Goal: Use online tool/utility: Use online tool/utility

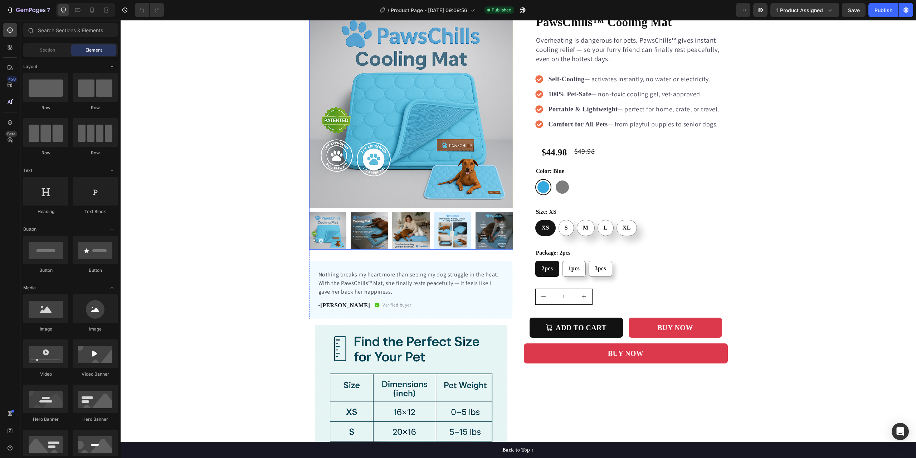
scroll to position [72, 0]
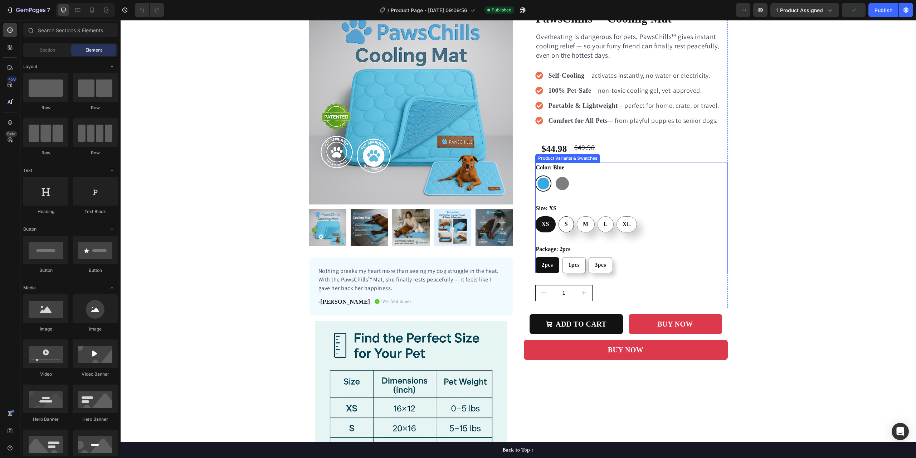
click at [566, 225] on div "S" at bounding box center [566, 224] width 15 height 15
click at [559, 216] on input "S S S" at bounding box center [558, 216] width 0 height 0
radio input "true"
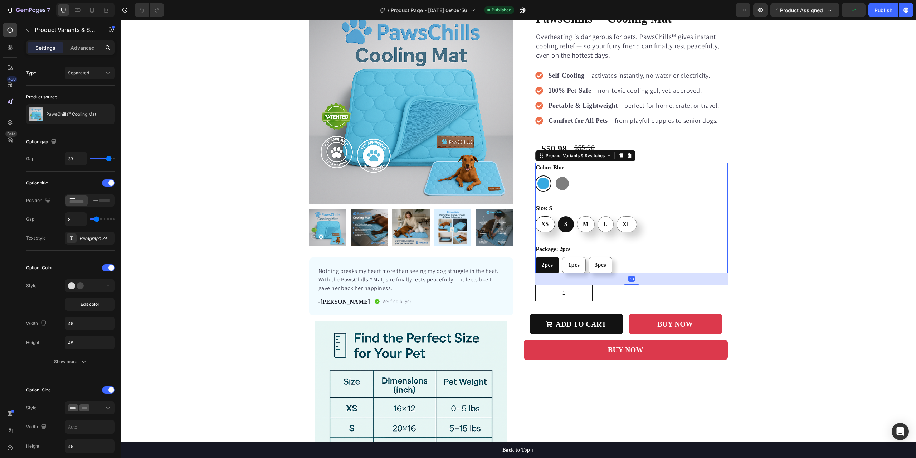
click at [544, 225] on span "XS" at bounding box center [546, 224] width 8 height 6
click at [535, 216] on input "XS XS XS" at bounding box center [535, 216] width 0 height 0
radio input "true"
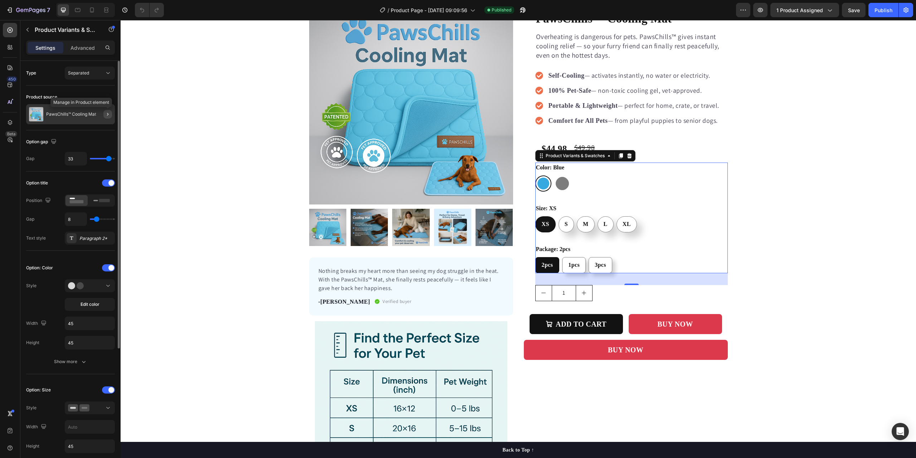
click at [107, 113] on icon "button" at bounding box center [107, 114] width 1 height 3
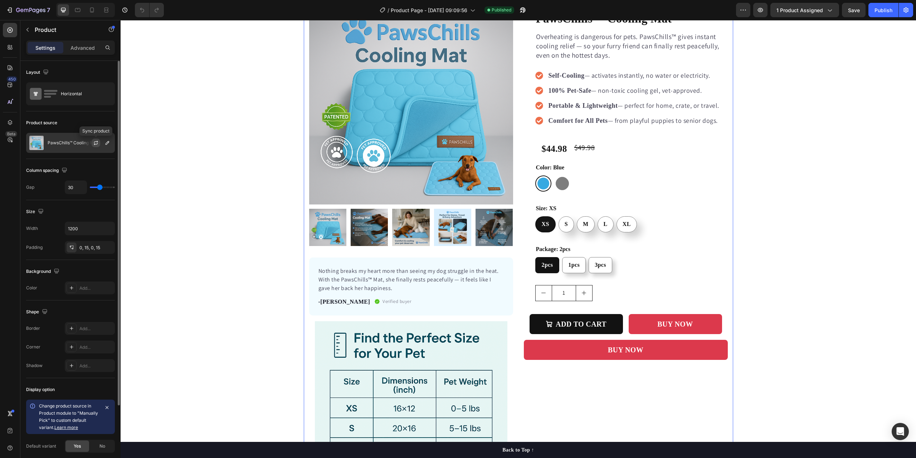
click at [98, 144] on icon "button" at bounding box center [96, 143] width 6 height 6
click at [97, 142] on icon "button" at bounding box center [96, 142] width 4 height 2
click at [565, 225] on span "S" at bounding box center [566, 224] width 3 height 6
click at [559, 216] on input "S S S" at bounding box center [558, 216] width 0 height 0
radio input "true"
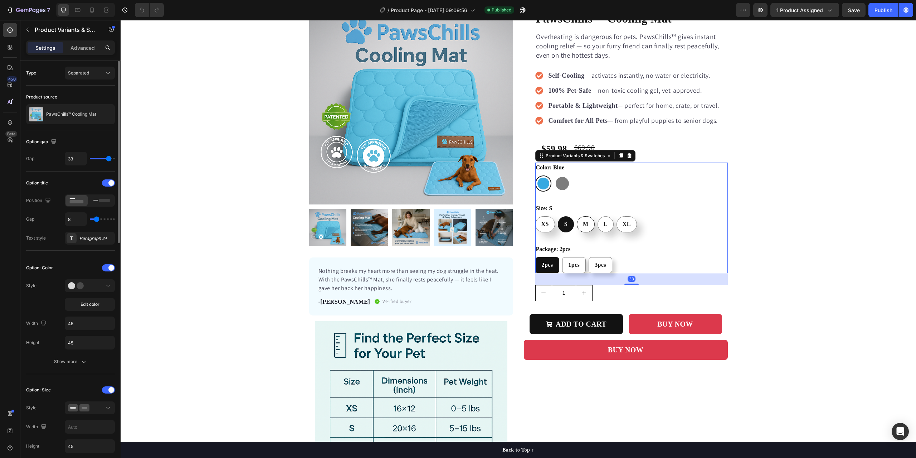
click at [583, 228] on div "M" at bounding box center [585, 224] width 17 height 15
click at [577, 216] on input "M M M" at bounding box center [577, 216] width 0 height 0
radio input "true"
click at [600, 228] on div "L" at bounding box center [605, 224] width 15 height 15
click at [598, 216] on input "L L L" at bounding box center [597, 216] width 0 height 0
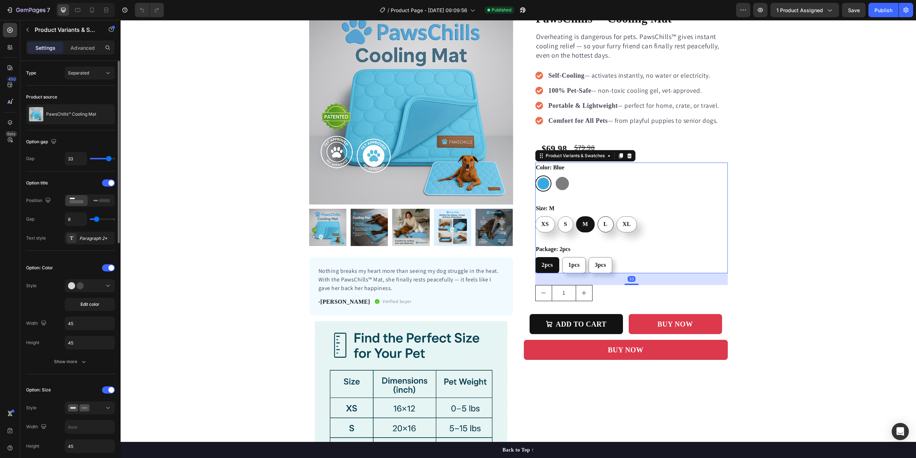
radio input "true"
click at [627, 228] on div "XL" at bounding box center [627, 224] width 20 height 15
click at [617, 216] on input "XL XL XL" at bounding box center [616, 216] width 0 height 0
radio input "true"
click at [601, 264] on span "3pcs" at bounding box center [601, 265] width 11 height 6
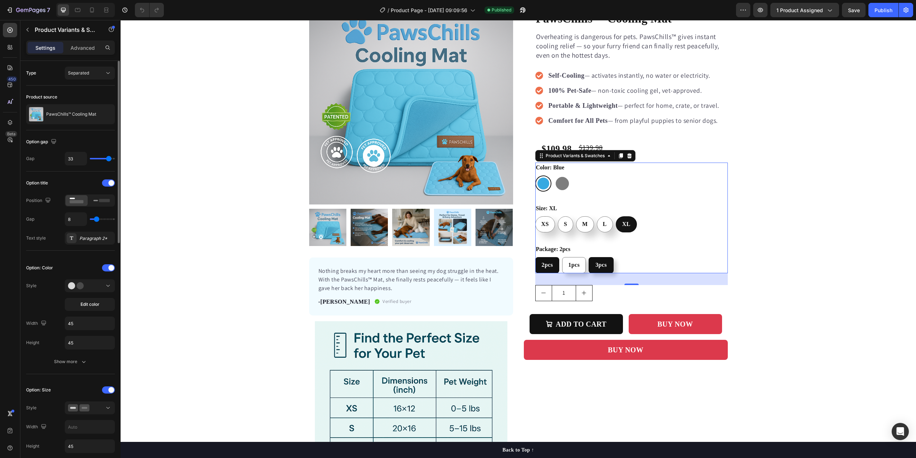
click at [589, 257] on input "3pcs 3pcs 3pcs" at bounding box center [588, 257] width 0 height 0
radio input "true"
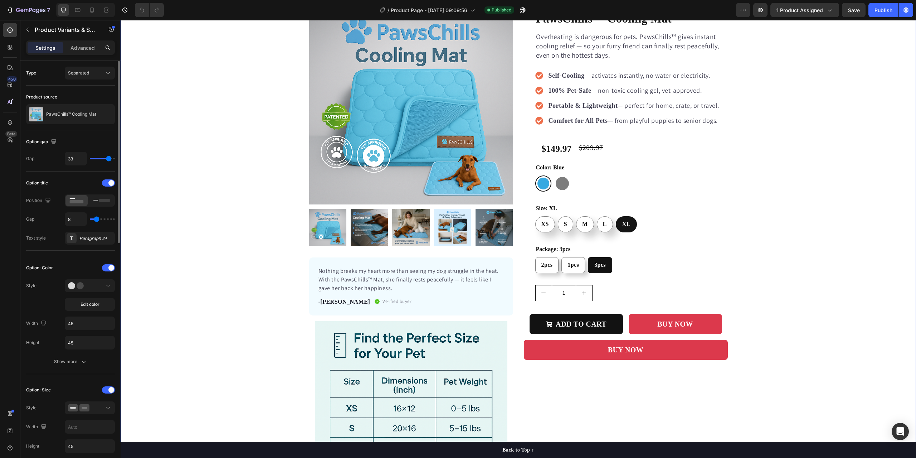
click at [766, 232] on div "Product Images Nothing breaks my heart more than seeing my dog struggle in the …" at bounding box center [519, 259] width 796 height 519
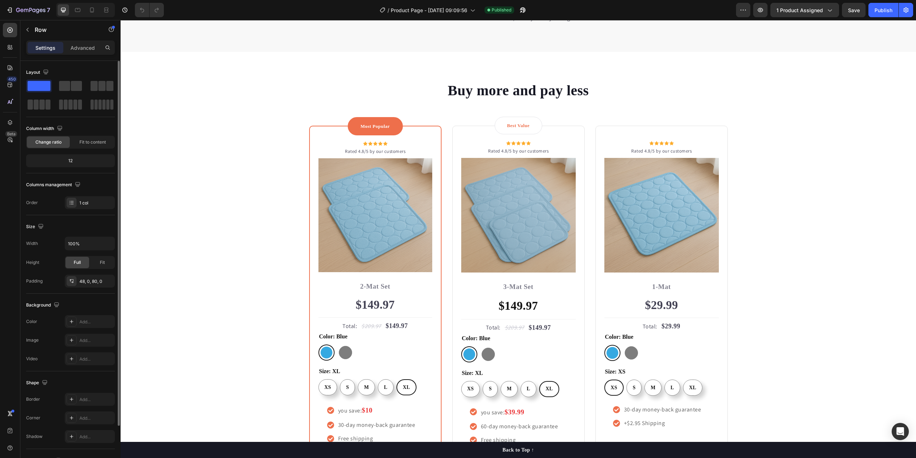
scroll to position [2040, 0]
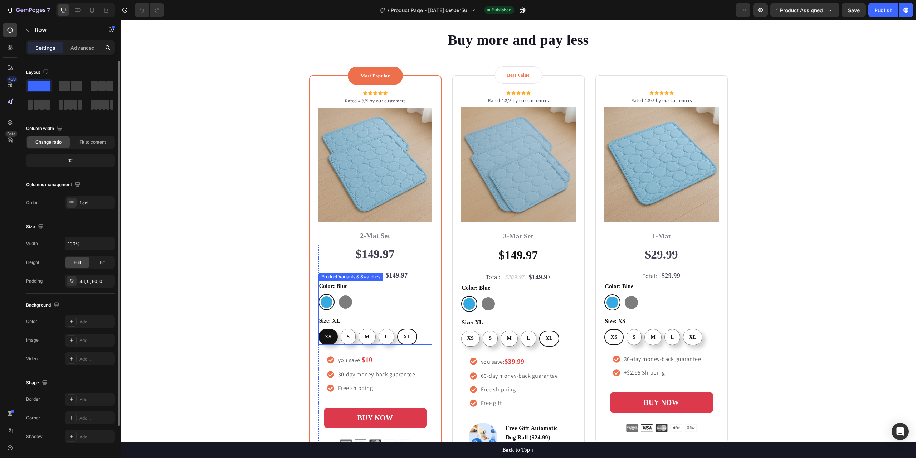
click at [332, 336] on div "XS" at bounding box center [328, 337] width 18 height 14
click at [319, 329] on input "XS XS XS" at bounding box center [318, 328] width 0 height 0
radio input "true"
radio input "false"
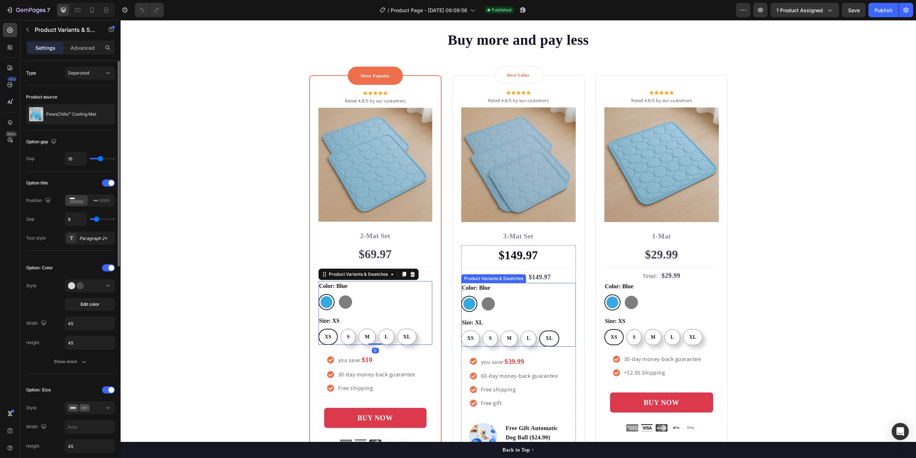
click at [546, 340] on span "XL" at bounding box center [549, 337] width 7 height 5
click at [539, 330] on input "XL XL XL" at bounding box center [539, 330] width 0 height 0
radio input "true"
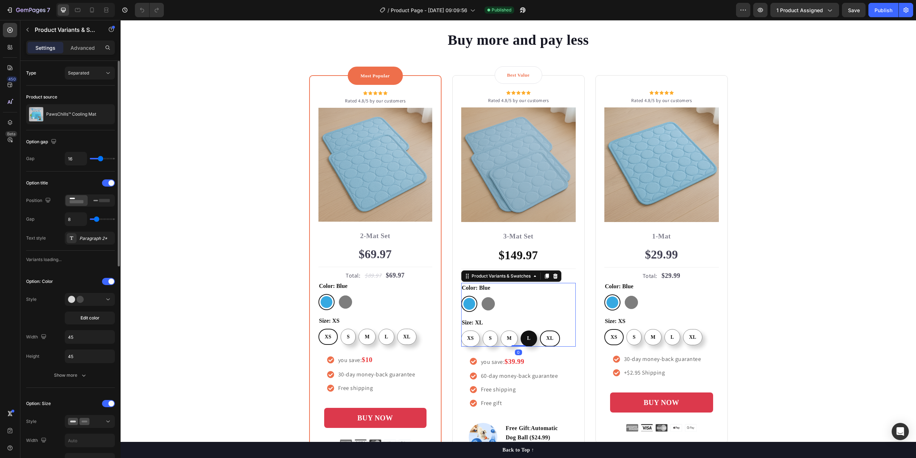
click at [524, 343] on div "L" at bounding box center [528, 338] width 15 height 14
click at [521, 330] on input "L L L" at bounding box center [520, 330] width 0 height 0
radio input "false"
radio input "true"
radio input "false"
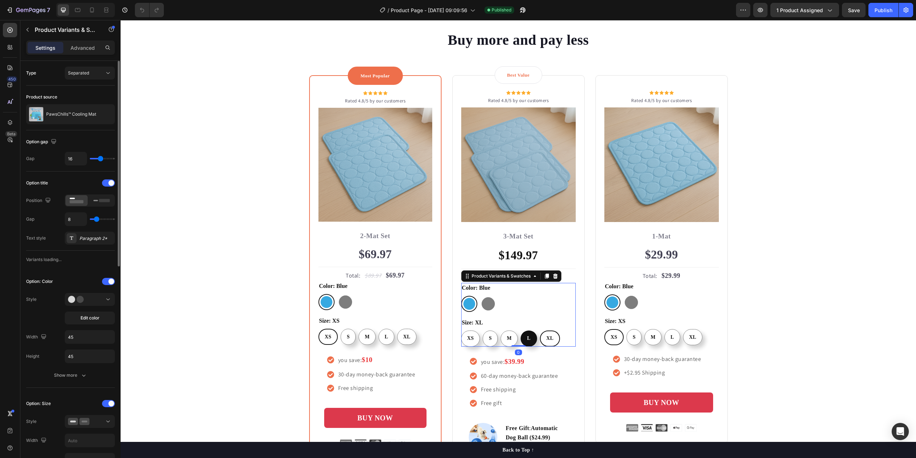
radio input "false"
radio input "true"
click at [506, 344] on div "M" at bounding box center [509, 338] width 16 height 14
click at [501, 330] on input "M M M" at bounding box center [500, 330] width 0 height 0
radio input "false"
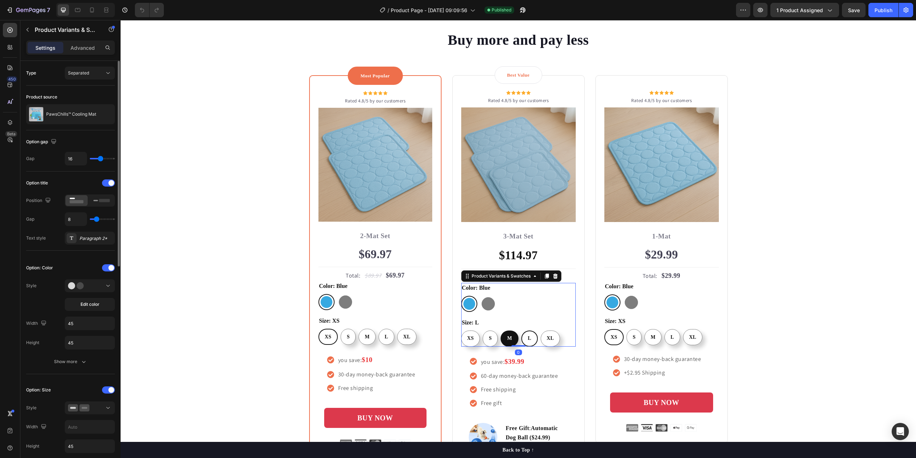
radio input "false"
click at [467, 343] on div "Item list" at bounding box center [472, 342] width 19 height 6
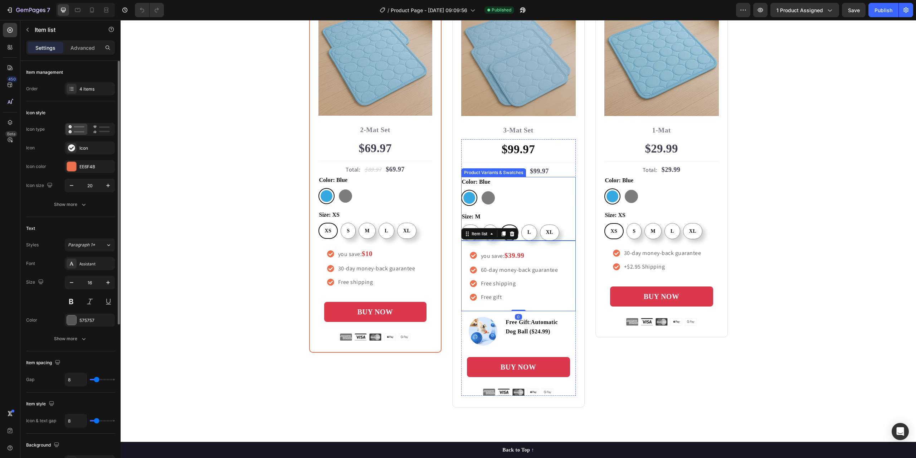
scroll to position [2147, 0]
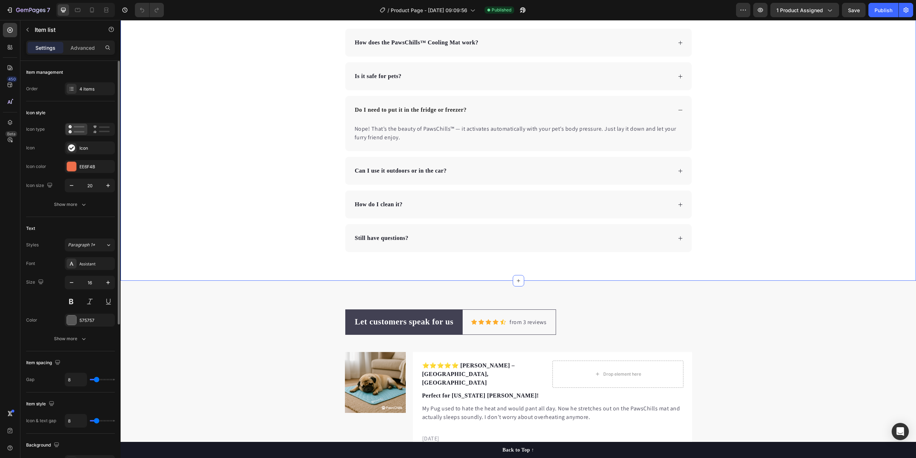
radio input "false"
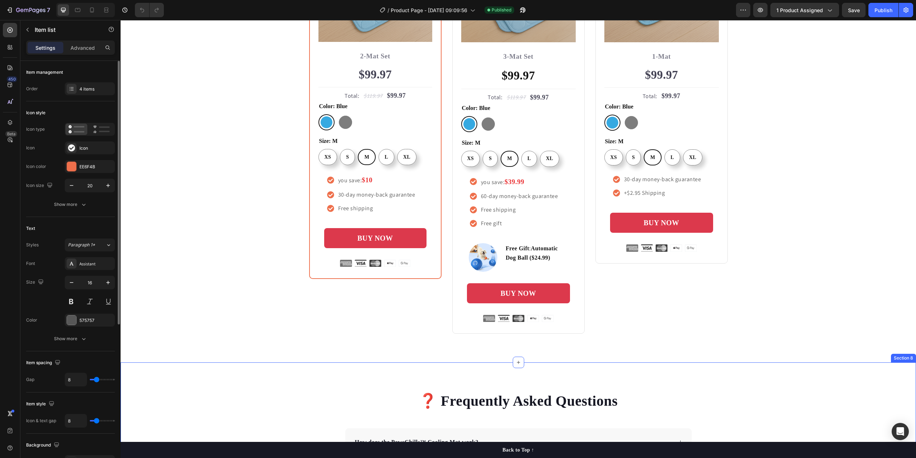
scroll to position [2219, 0]
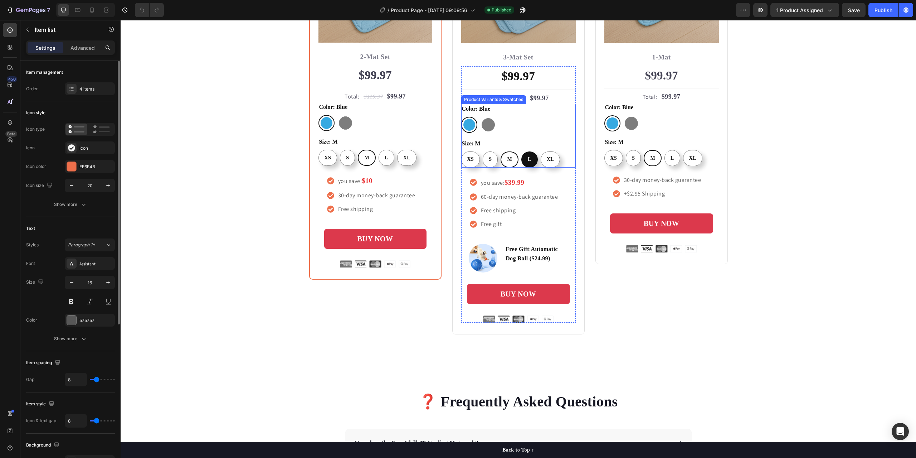
click at [534, 160] on div "XS XS XS S S S M M M L L L XL XL XL" at bounding box center [518, 159] width 115 height 16
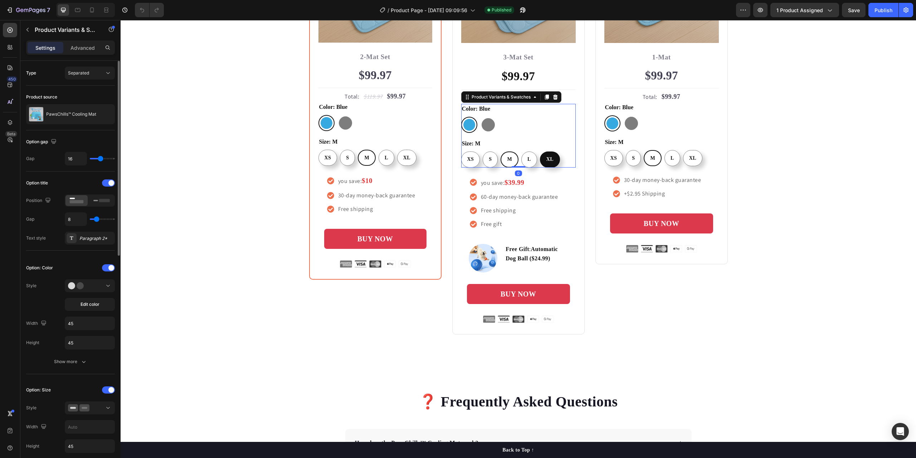
click at [555, 160] on div "XL" at bounding box center [550, 159] width 19 height 14
click at [540, 151] on input "XL XL XL" at bounding box center [540, 151] width 0 height 0
radio input "false"
radio input "true"
radio input "false"
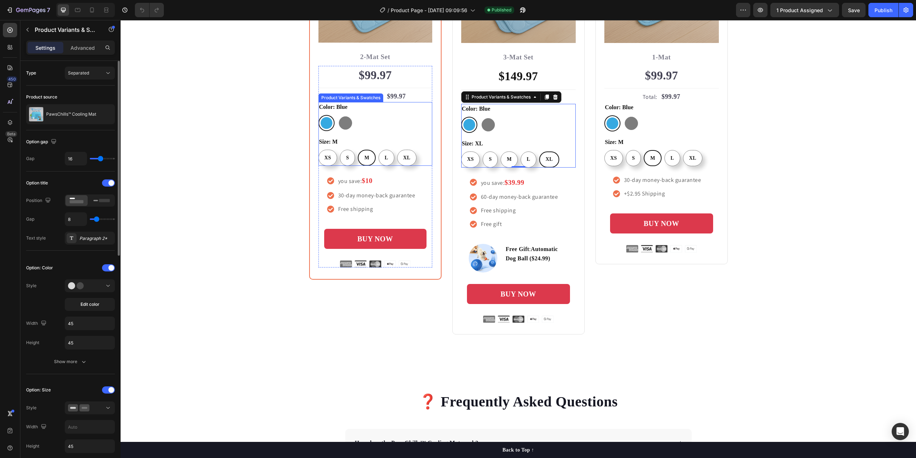
click at [415, 137] on div "Size: M XS XS XS S S S M M M L L L XL XL XL" at bounding box center [376, 151] width 114 height 29
click at [411, 158] on div "XL" at bounding box center [407, 158] width 19 height 14
click at [397, 150] on input "XL XL XL" at bounding box center [397, 149] width 0 height 0
radio input "true"
radio input "false"
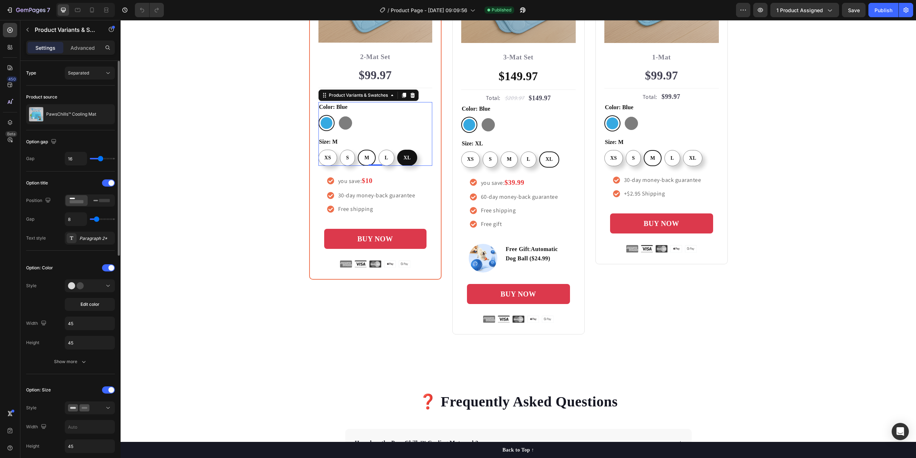
radio input "false"
click at [327, 159] on span "XS" at bounding box center [328, 157] width 7 height 5
click at [319, 150] on input "XS XS XS" at bounding box center [318, 149] width 0 height 0
radio input "false"
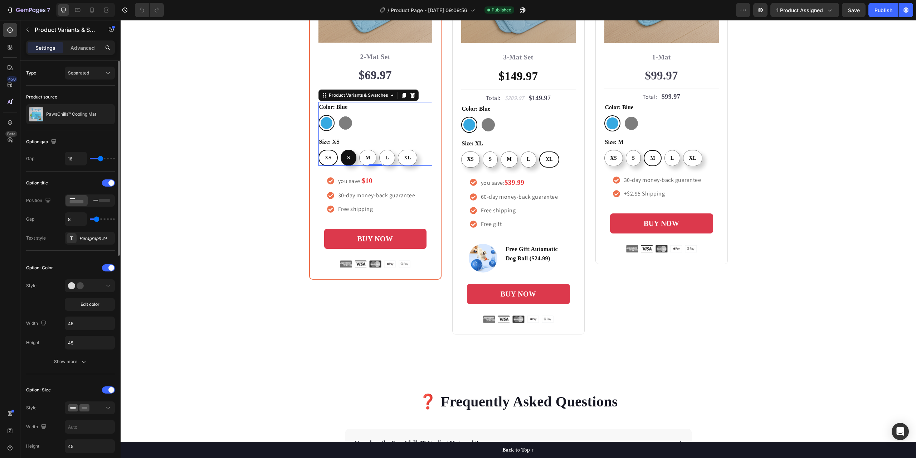
click at [353, 161] on div "S" at bounding box center [348, 158] width 14 height 14
click at [341, 150] on input "S S S" at bounding box center [340, 149] width 0 height 0
radio input "false"
click at [365, 159] on span "M" at bounding box center [367, 157] width 5 height 5
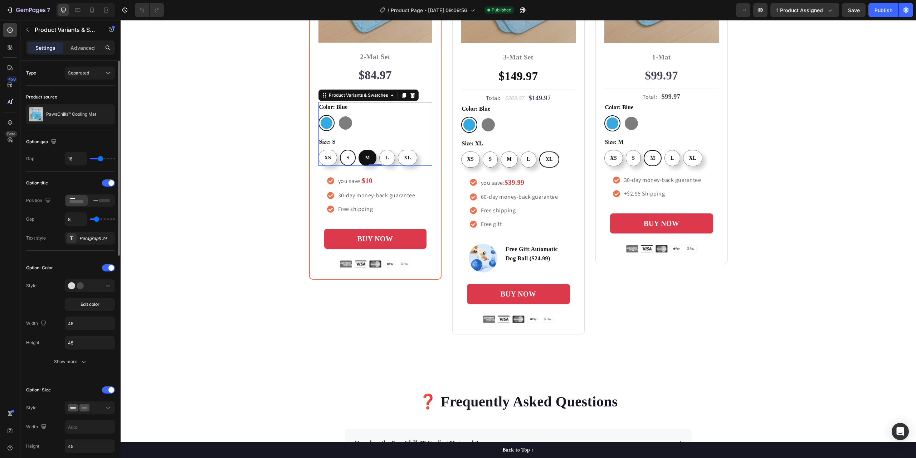
click at [359, 150] on input "M M M" at bounding box center [358, 149] width 0 height 0
radio input "false"
click at [388, 159] on div "L" at bounding box center [386, 158] width 15 height 14
click at [379, 150] on input "L L L" at bounding box center [378, 149] width 0 height 0
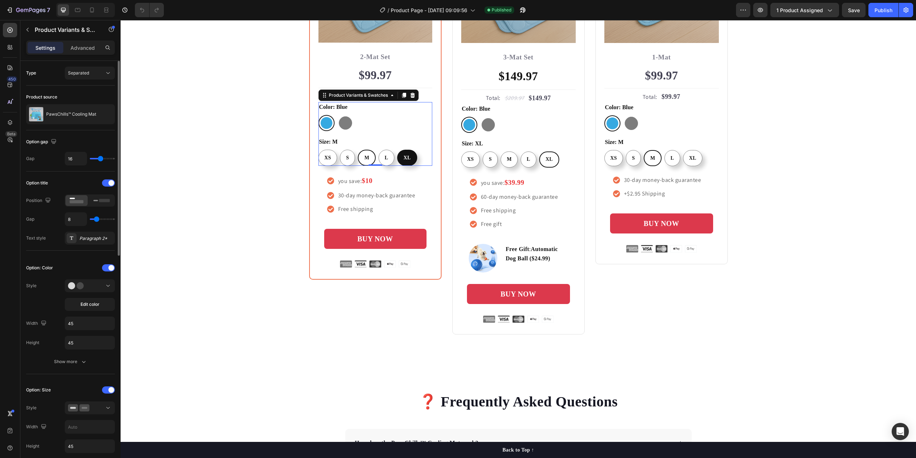
radio input "false"
click at [406, 160] on span "XL" at bounding box center [407, 157] width 7 height 5
click at [397, 150] on input "XL XL XL" at bounding box center [397, 149] width 0 height 0
radio input "false"
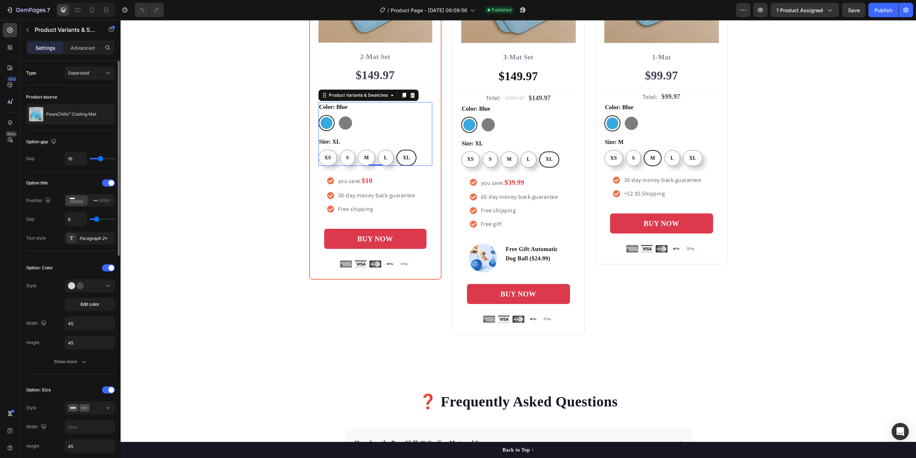
radio input "false"
click at [635, 158] on div "S" at bounding box center [634, 158] width 14 height 14
click at [626, 150] on input "S S S" at bounding box center [626, 150] width 0 height 0
radio input "false"
radio input "true"
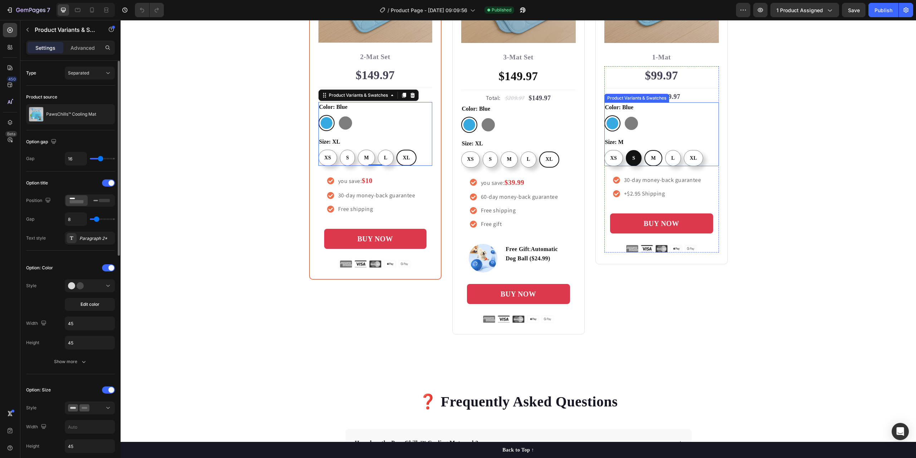
radio input "true"
radio input "false"
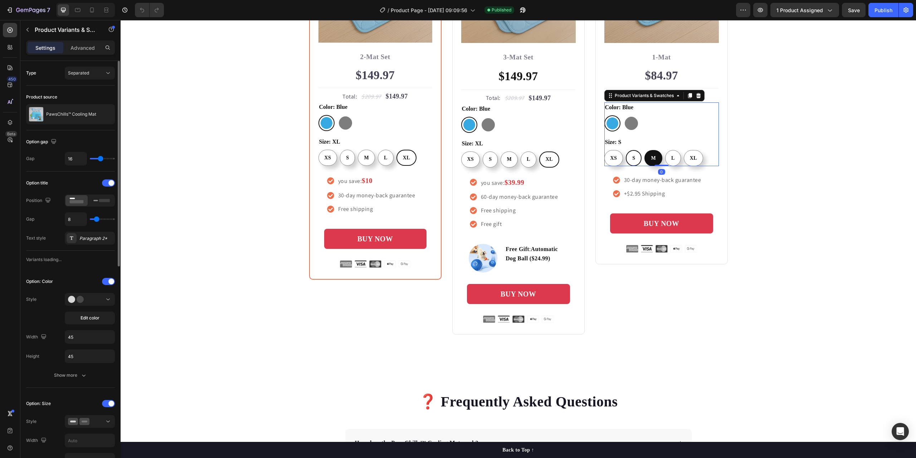
click at [651, 160] on span "M" at bounding box center [653, 157] width 5 height 5
click at [645, 150] on input "M M M" at bounding box center [644, 150] width 0 height 0
radio input "false"
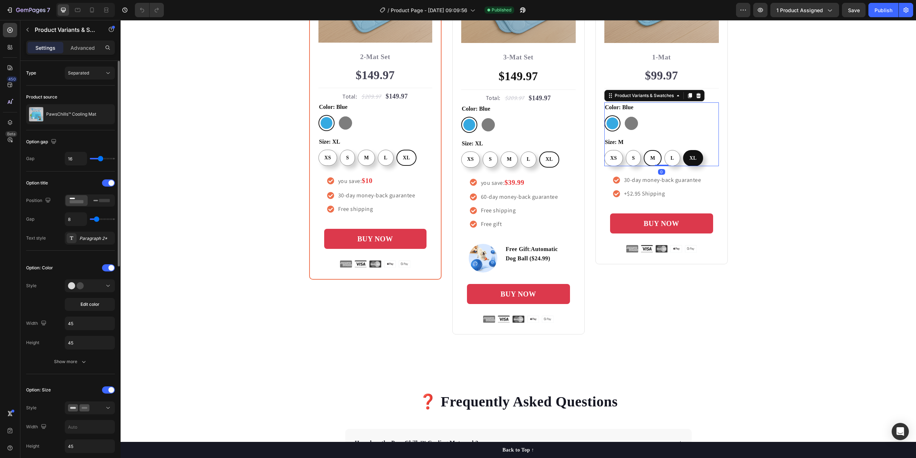
click at [696, 161] on div "XL" at bounding box center [693, 158] width 19 height 14
click at [683, 150] on input "XL XL XL" at bounding box center [683, 150] width 0 height 0
radio input "false"
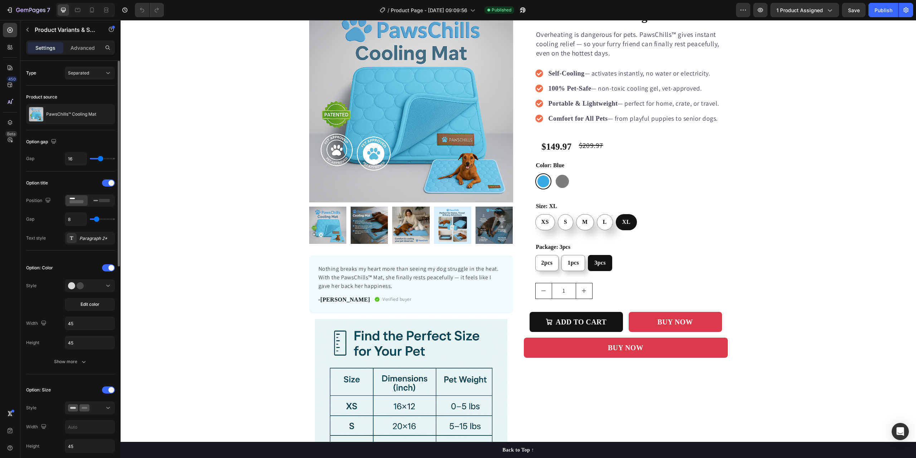
scroll to position [65, 0]
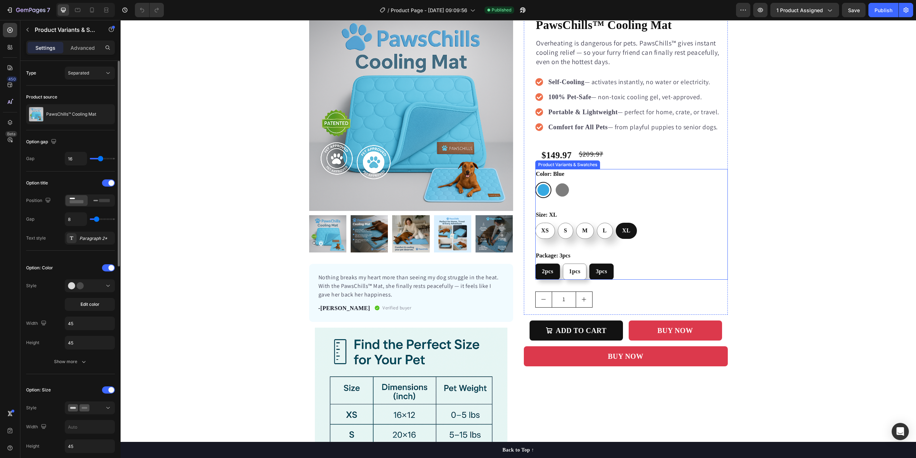
click at [544, 272] on span "2pcs" at bounding box center [547, 271] width 11 height 6
click at [535, 263] on input "2pcs 2pcs 2pcs" at bounding box center [535, 263] width 0 height 0
radio input "true"
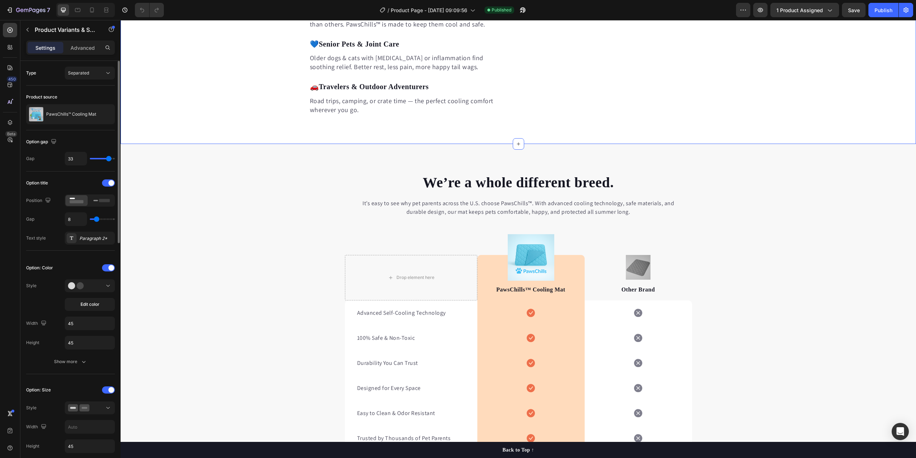
radio input "false"
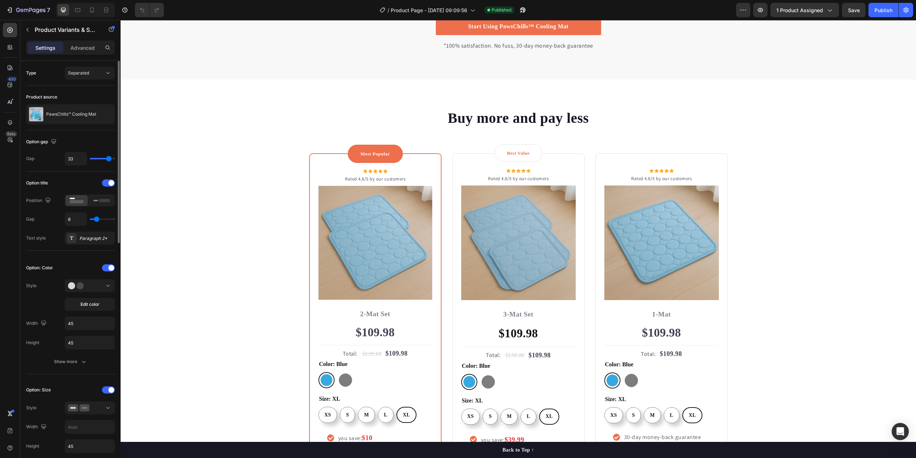
scroll to position [2213, 0]
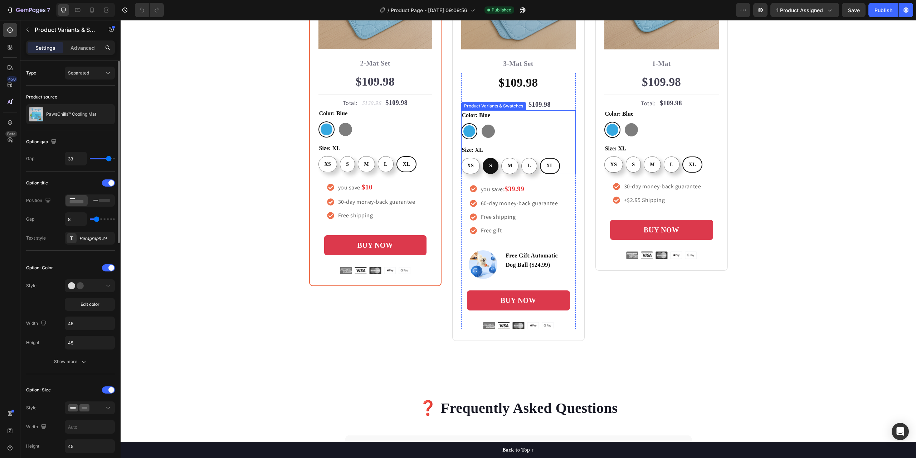
click at [489, 169] on div "S" at bounding box center [491, 166] width 14 height 14
click at [483, 158] on input "S S S" at bounding box center [482, 157] width 0 height 0
radio input "false"
radio input "true"
radio input "false"
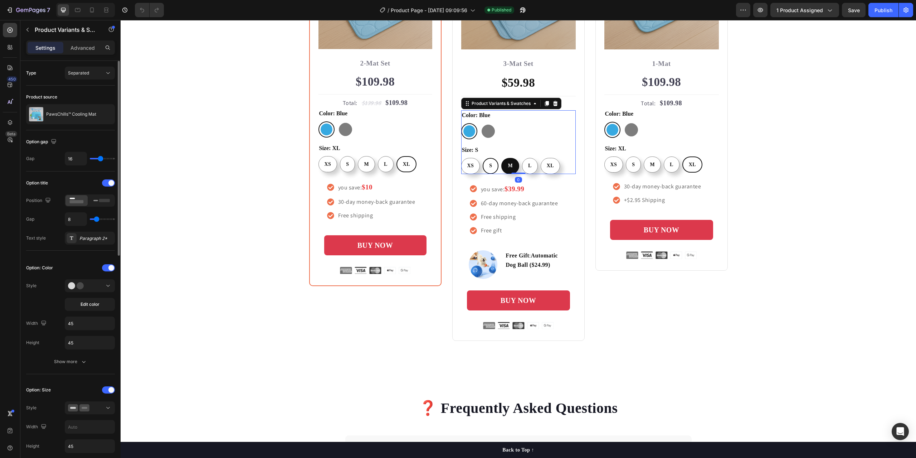
click at [514, 166] on div "M" at bounding box center [510, 166] width 16 height 14
click at [501, 158] on input "M M M" at bounding box center [501, 157] width 0 height 0
radio input "false"
click at [543, 167] on div "XL" at bounding box center [550, 166] width 19 height 14
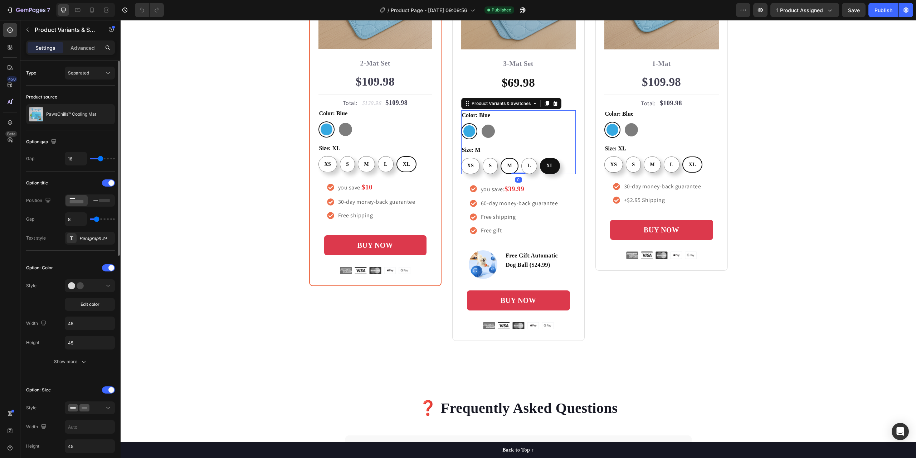
click at [540, 158] on input "XL XL XL" at bounding box center [540, 157] width 0 height 0
radio input "false"
click at [391, 135] on div "Blue Blue [PERSON_NAME]" at bounding box center [376, 129] width 114 height 16
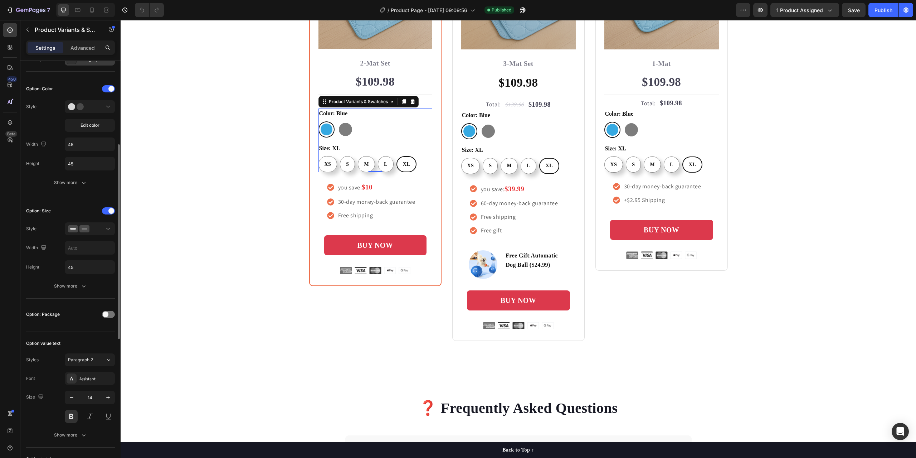
scroll to position [251, 0]
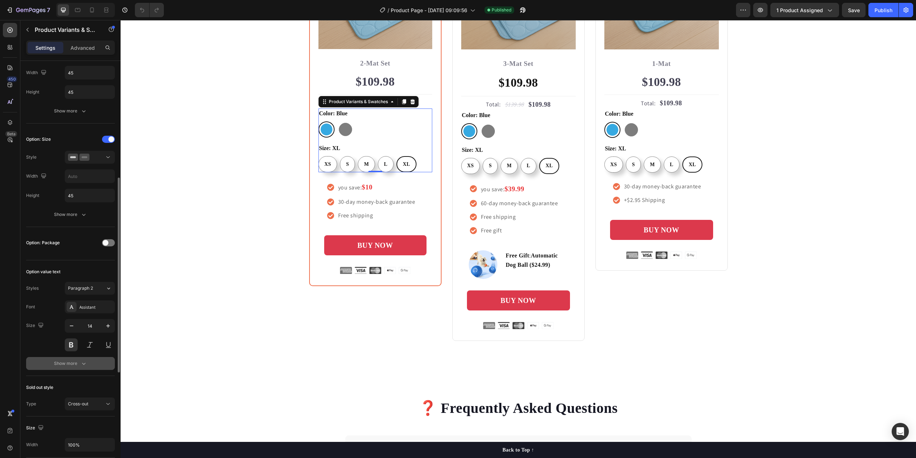
click at [57, 359] on button "Show more" at bounding box center [70, 363] width 89 height 13
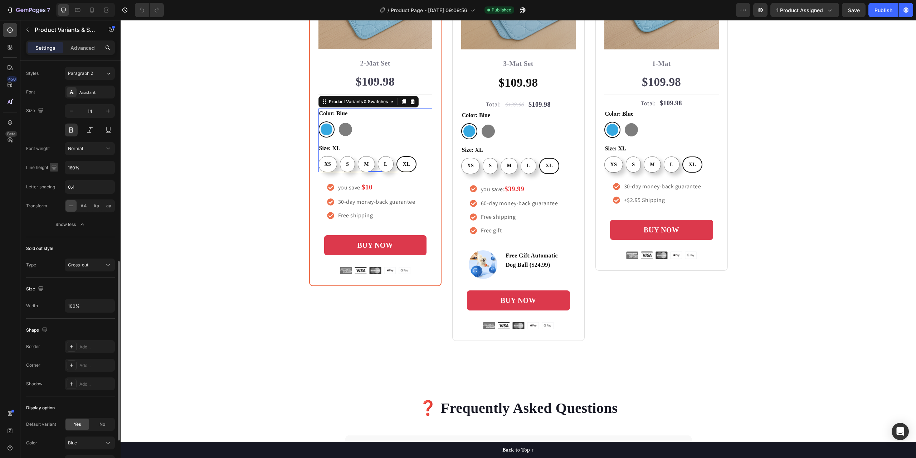
scroll to position [553, 0]
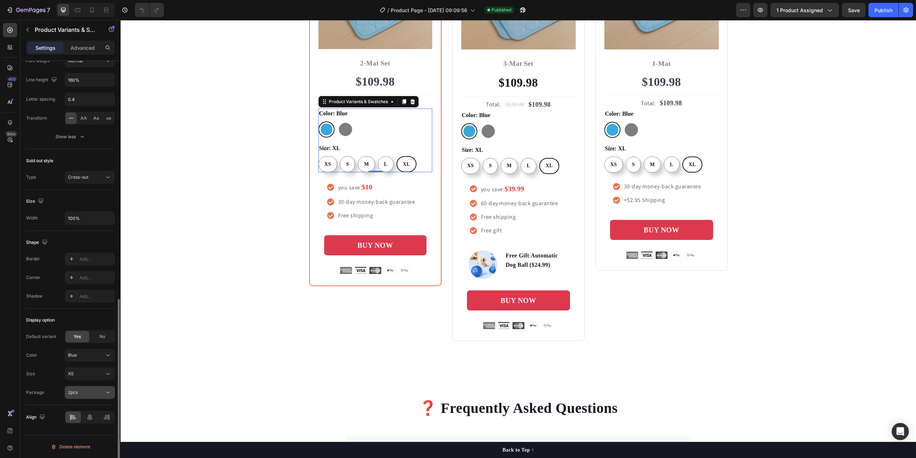
click at [81, 393] on div "2pcs" at bounding box center [85, 392] width 35 height 6
click at [72, 411] on span "2pcs" at bounding box center [73, 409] width 10 height 6
click at [406, 167] on div "XL" at bounding box center [406, 164] width 19 height 14
click at [397, 156] on input "XL XL XL" at bounding box center [396, 156] width 0 height 0
radio input "true"
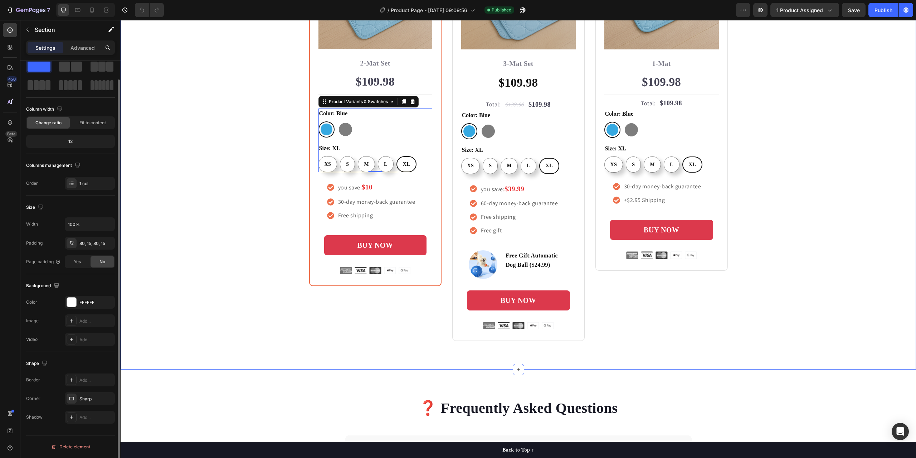
click at [270, 140] on div "Buy more and pay less Heading Row Most Popular Text block Row Icon Icon Icon Ic…" at bounding box center [518, 100] width 785 height 484
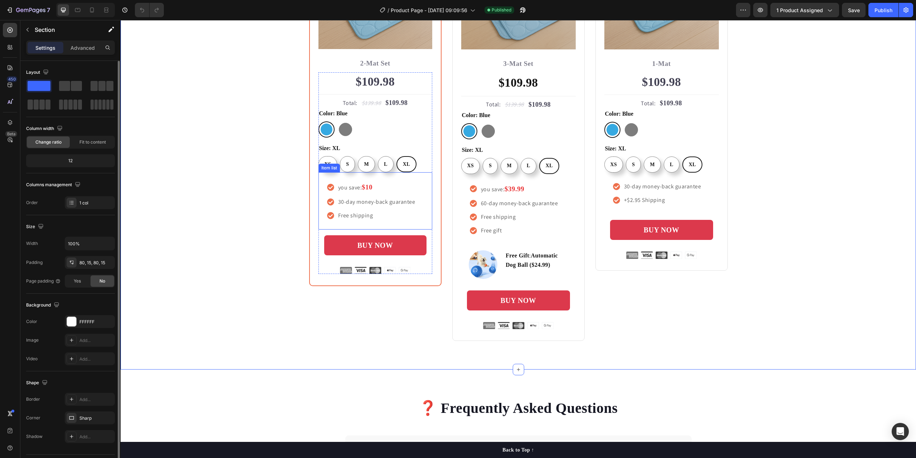
click at [353, 188] on p "you save: $10" at bounding box center [376, 187] width 77 height 11
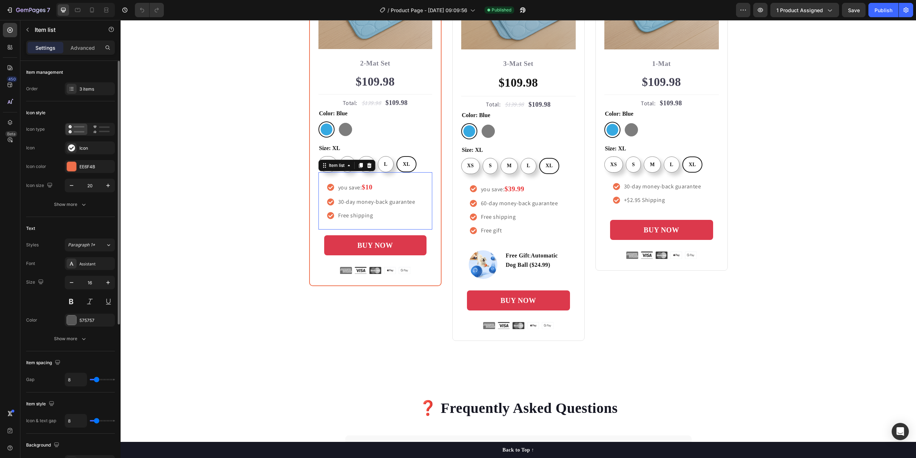
click at [353, 188] on p "you save: $10" at bounding box center [376, 187] width 77 height 11
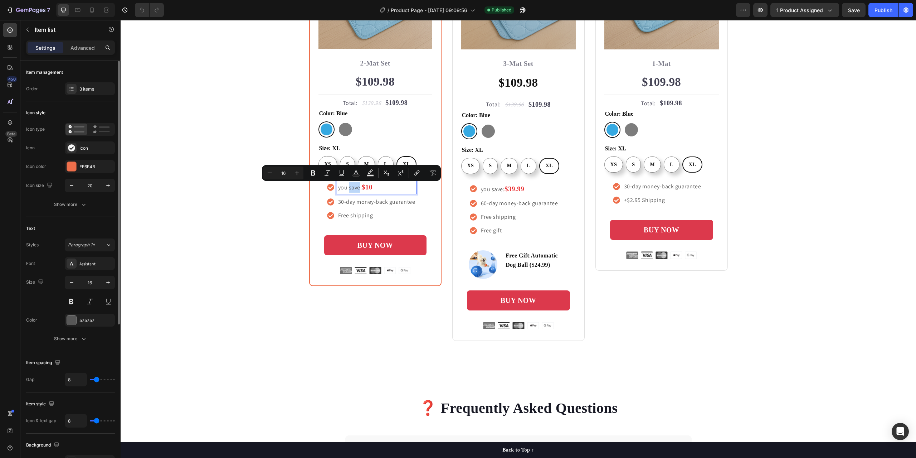
click at [356, 189] on p "you save: $10" at bounding box center [376, 187] width 77 height 11
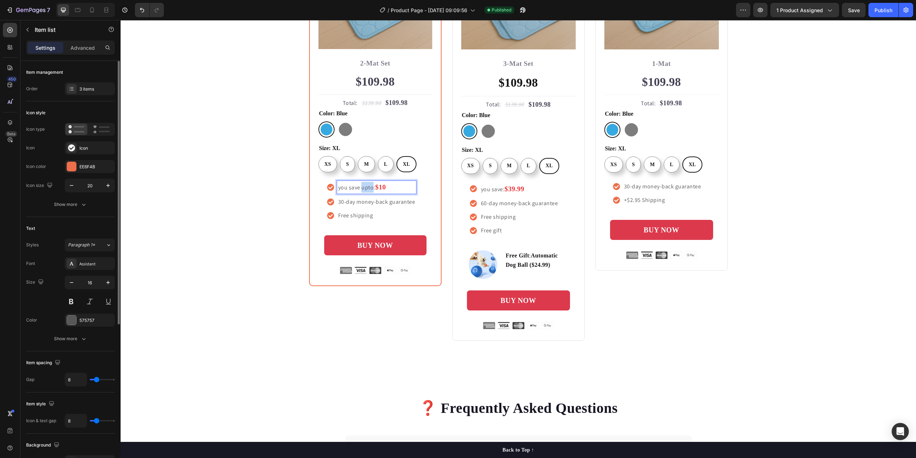
click at [360, 189] on p "you save upto: $10" at bounding box center [376, 187] width 77 height 11
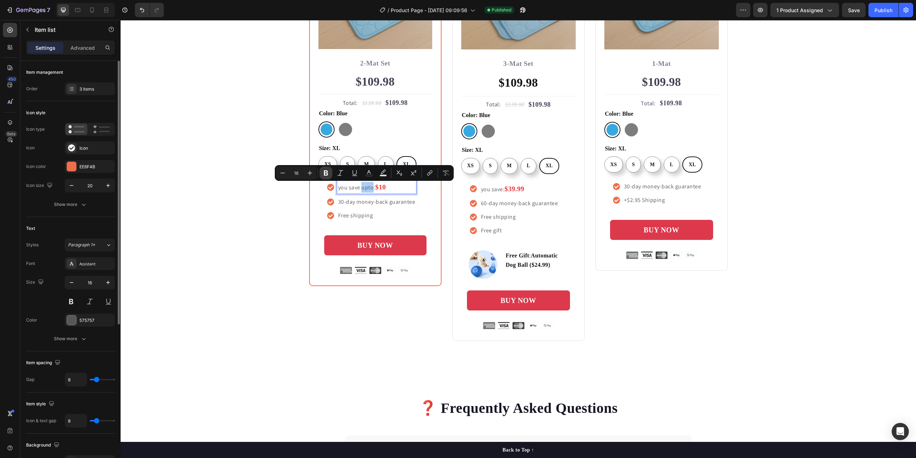
click at [324, 175] on icon "Editor contextual toolbar" at bounding box center [326, 172] width 4 height 5
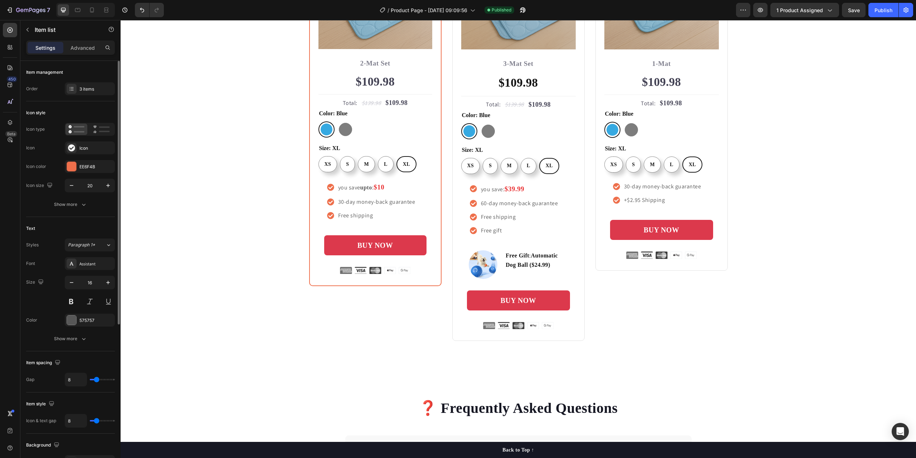
click at [365, 189] on strong "upto" at bounding box center [366, 187] width 12 height 6
copy strong "upto"
click at [500, 190] on p "you save: $39.99" at bounding box center [519, 189] width 77 height 11
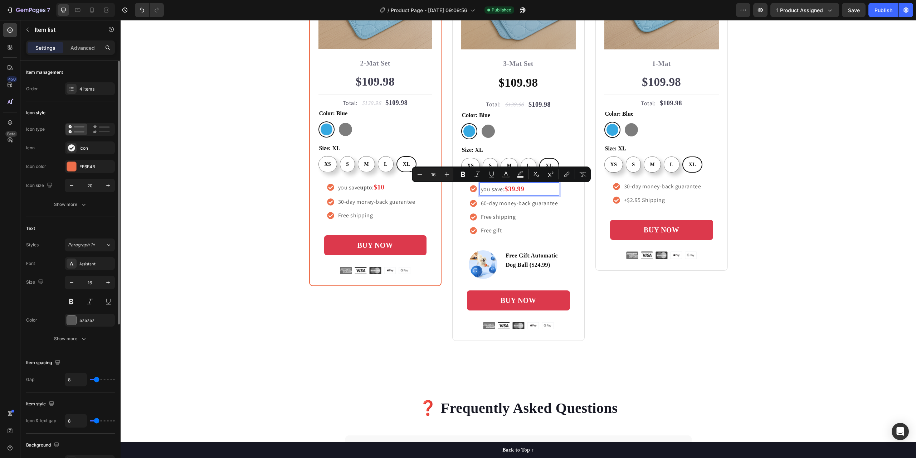
click at [500, 191] on p "you save: $39.99" at bounding box center [519, 189] width 77 height 11
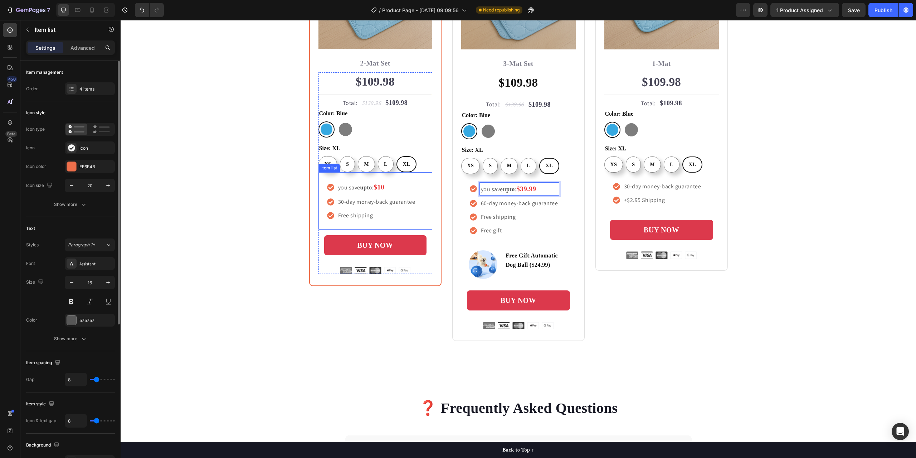
click at [380, 188] on strong "$10" at bounding box center [379, 187] width 11 height 8
click at [378, 188] on strong "$10" at bounding box center [379, 187] width 11 height 8
click at [520, 190] on strong "$39.99" at bounding box center [526, 189] width 20 height 8
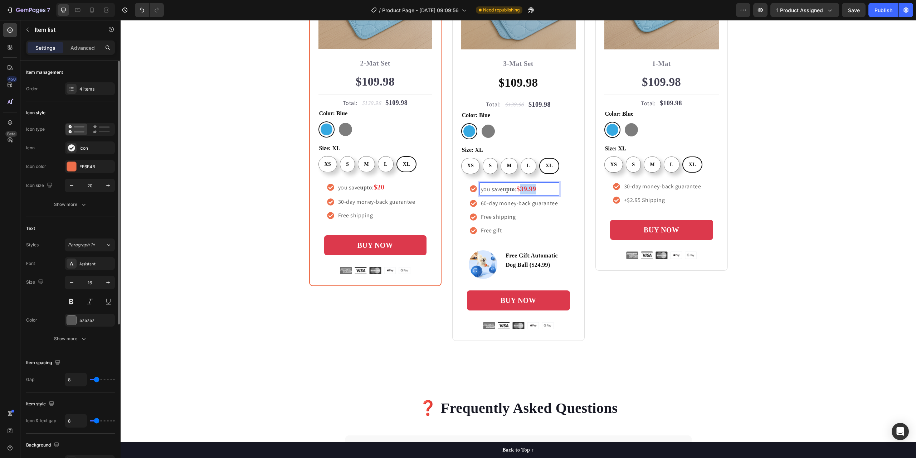
click at [520, 190] on strong "$39.99" at bounding box center [526, 189] width 20 height 8
click at [638, 290] on div "Icon Icon Icon Icon Icon Icon List Hoz Rated 4.8/5 by our customers Text block …" at bounding box center [662, 122] width 132 height 438
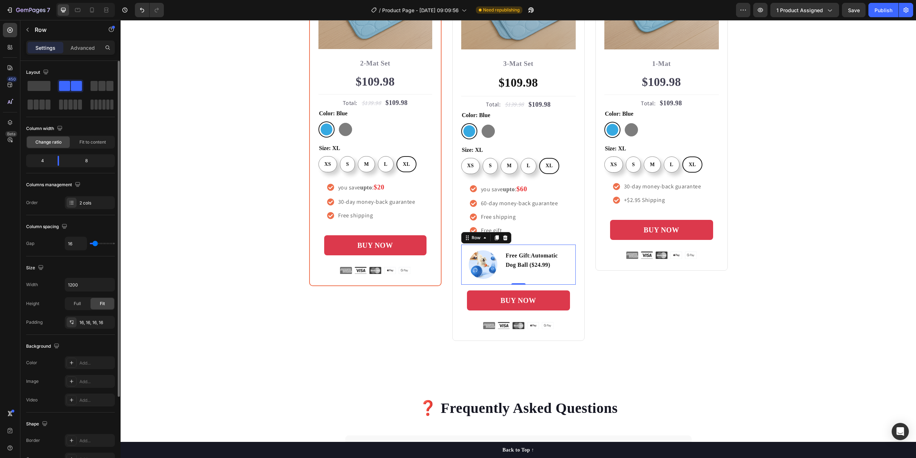
click at [557, 278] on div "Free Gift : Automatic Dog Ball ($24.99) Text Block" at bounding box center [537, 264] width 65 height 29
click at [503, 238] on icon at bounding box center [505, 237] width 5 height 5
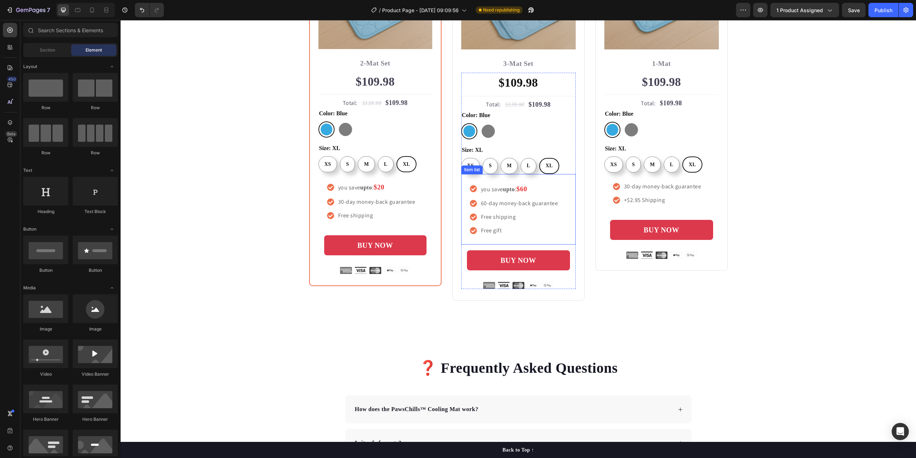
click at [515, 233] on p "Free gift" at bounding box center [519, 230] width 77 height 9
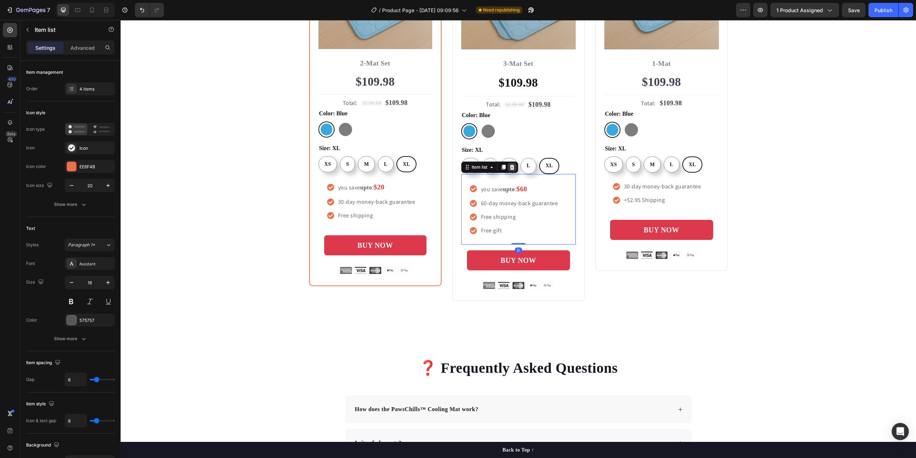
click at [510, 171] on div at bounding box center [512, 167] width 9 height 9
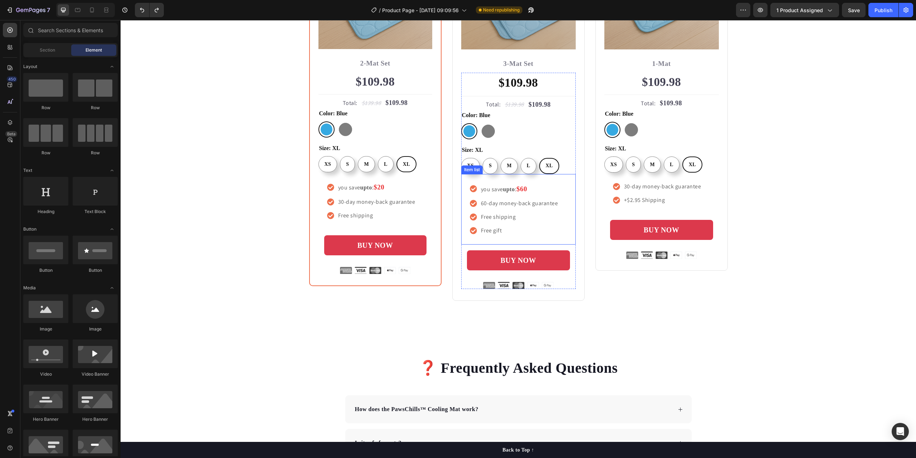
click at [516, 230] on p "Free gift" at bounding box center [519, 230] width 77 height 9
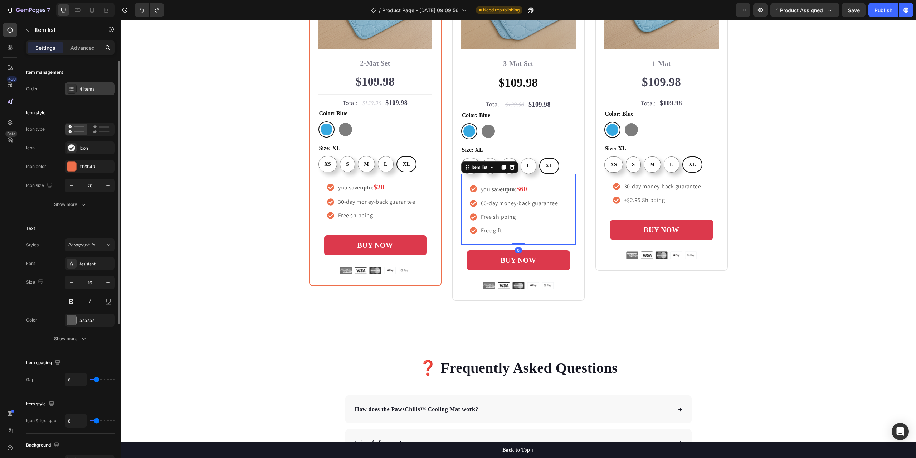
click at [100, 93] on div "4 items" at bounding box center [90, 88] width 50 height 13
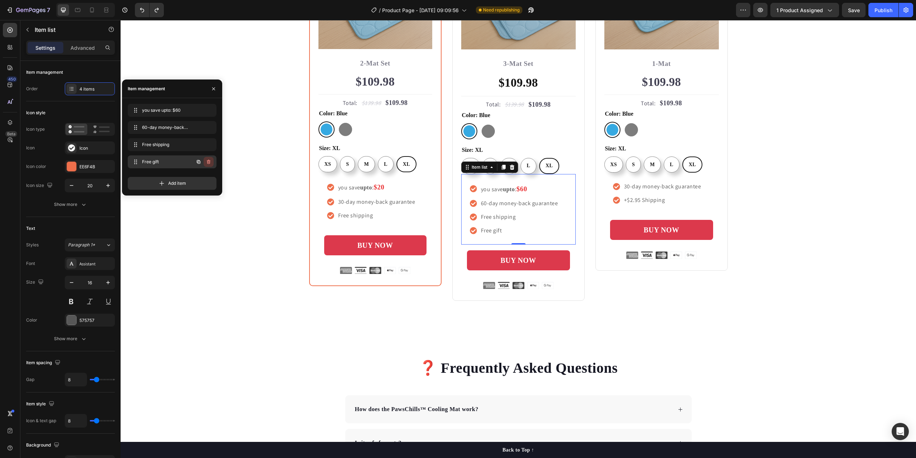
click at [209, 162] on icon "button" at bounding box center [209, 162] width 6 height 6
click at [209, 162] on div "Delete" at bounding box center [203, 162] width 13 height 6
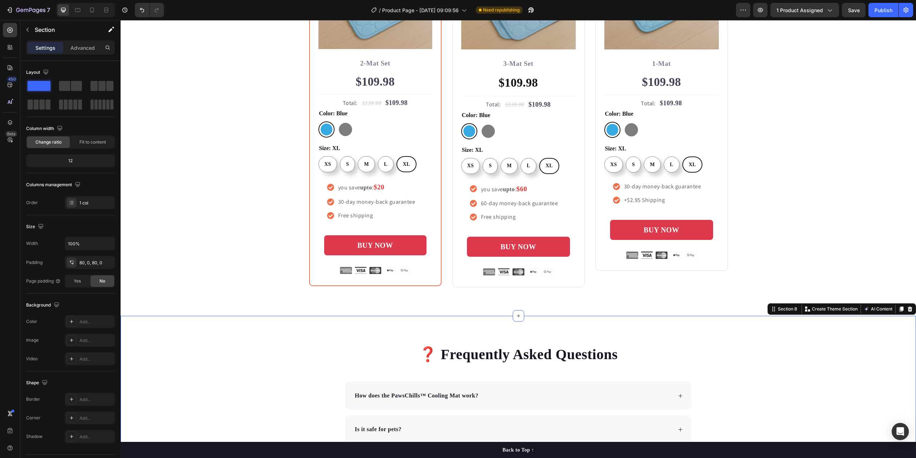
click at [481, 205] on p "60-day money-back guarantee" at bounding box center [519, 203] width 77 height 9
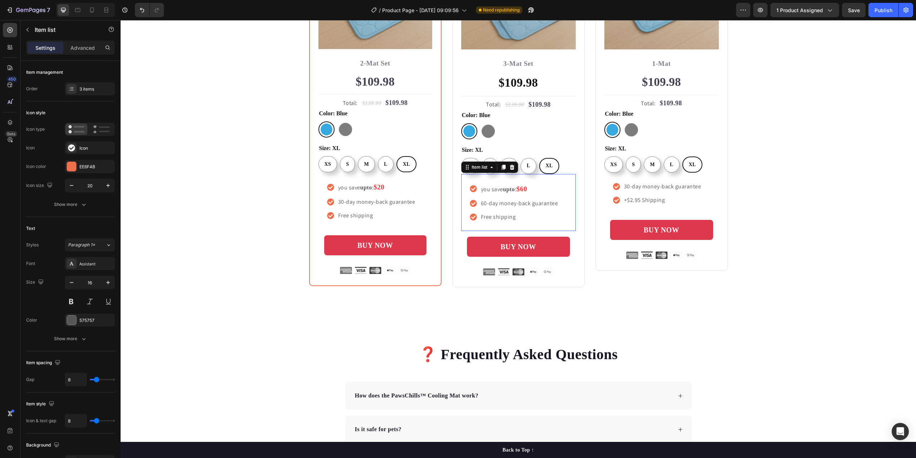
click at [481, 205] on p "60-day money-back guarantee" at bounding box center [519, 203] width 77 height 9
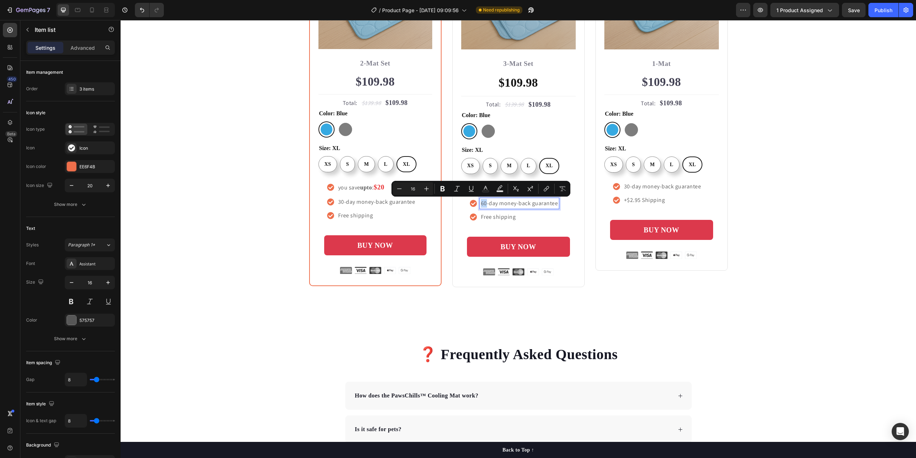
click at [481, 203] on p "60-day money-back guarantee" at bounding box center [519, 203] width 77 height 9
click at [679, 290] on div "Buy more and pay less Heading Row Most Popular Text block Row Icon Icon Icon Ic…" at bounding box center [519, 72] width 796 height 487
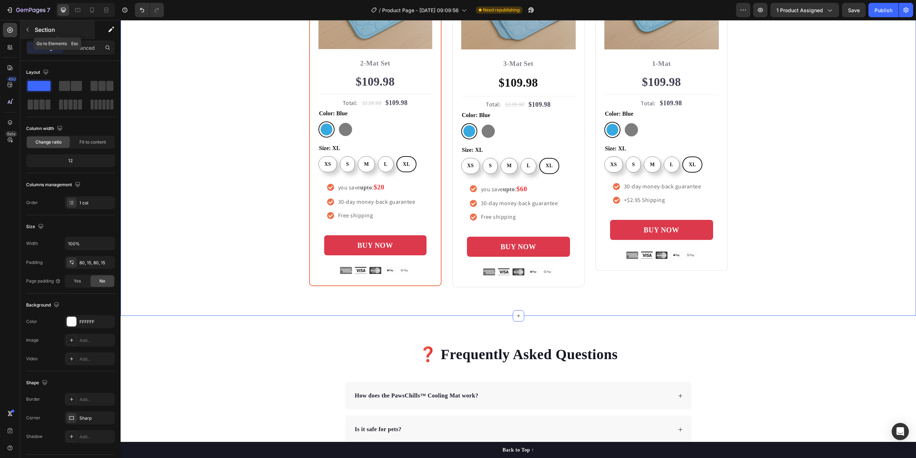
click at [30, 28] on icon "button" at bounding box center [28, 30] width 6 height 6
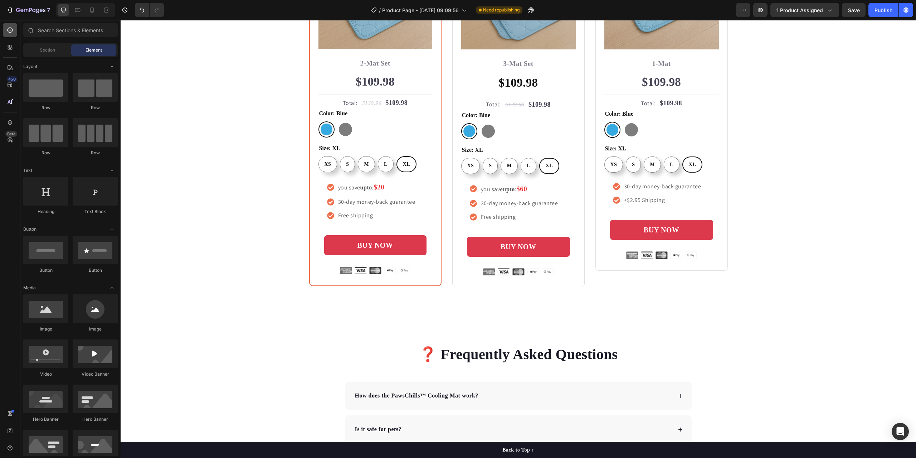
click at [11, 28] on icon at bounding box center [10, 30] width 5 height 5
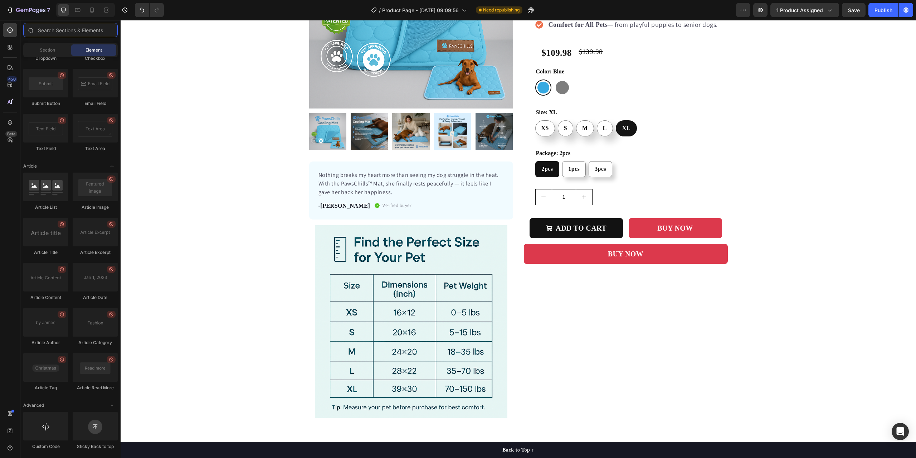
scroll to position [164, 0]
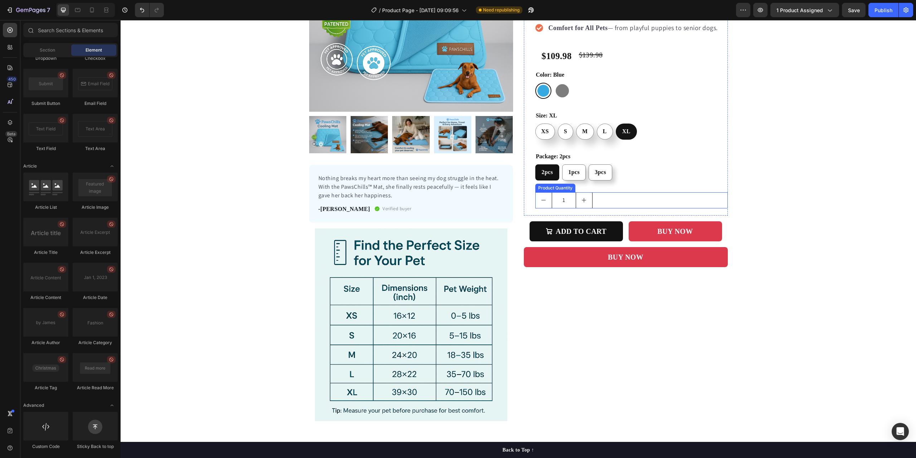
click at [607, 201] on div "1" at bounding box center [631, 200] width 193 height 16
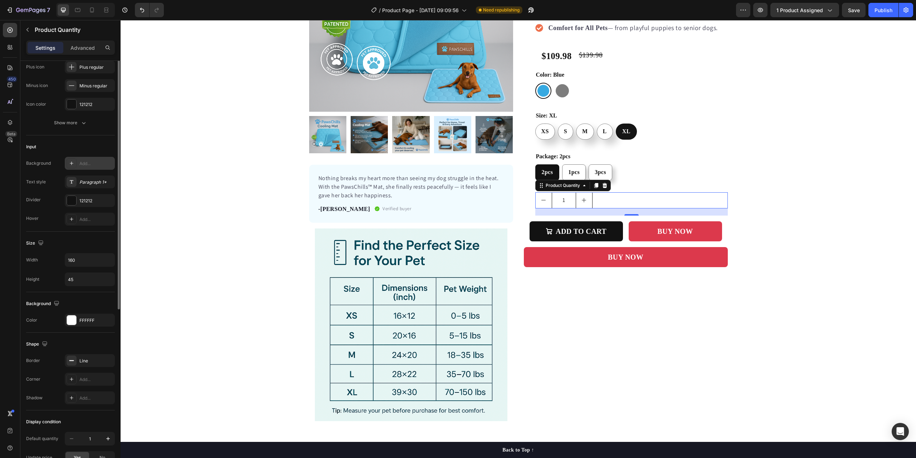
scroll to position [143, 0]
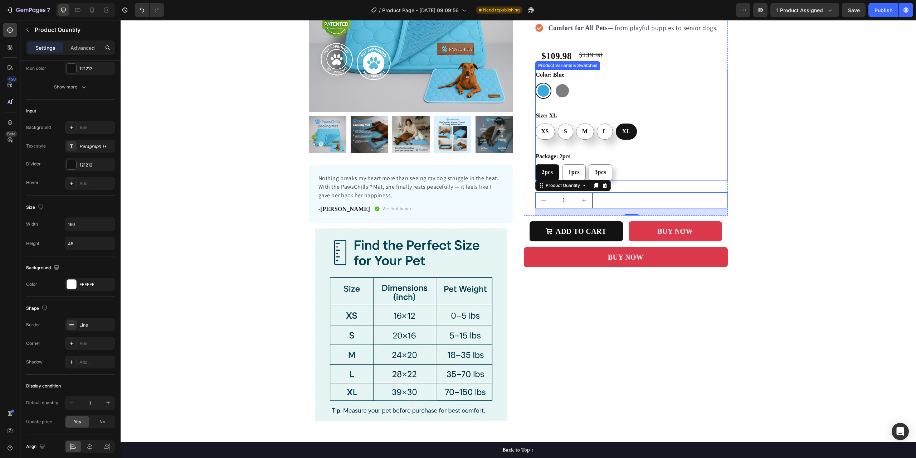
click at [644, 175] on div "2pcs 2pcs 2pcs 1pcs 1pcs 1pcs 3pcs 3pcs 3pcs" at bounding box center [631, 172] width 193 height 16
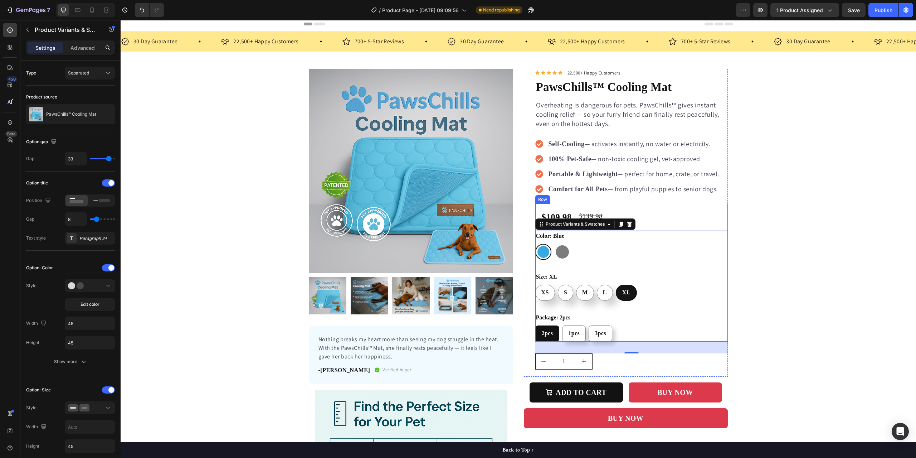
scroll to position [36, 0]
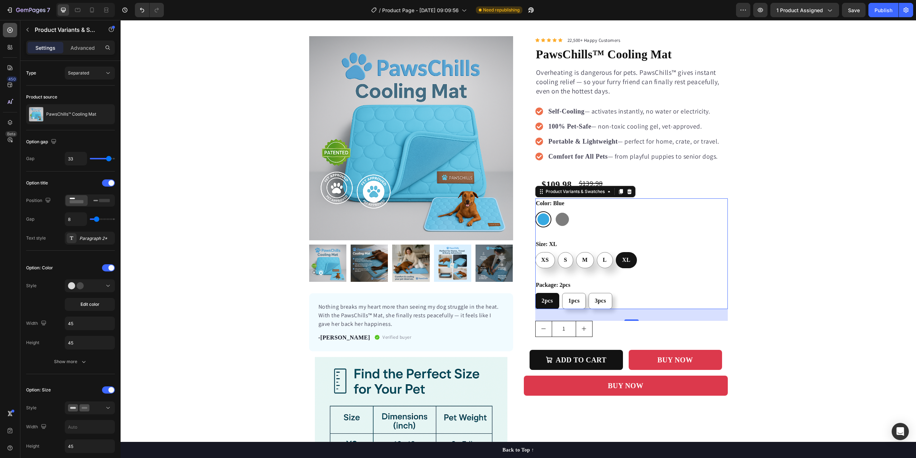
click at [11, 36] on div at bounding box center [10, 30] width 14 height 14
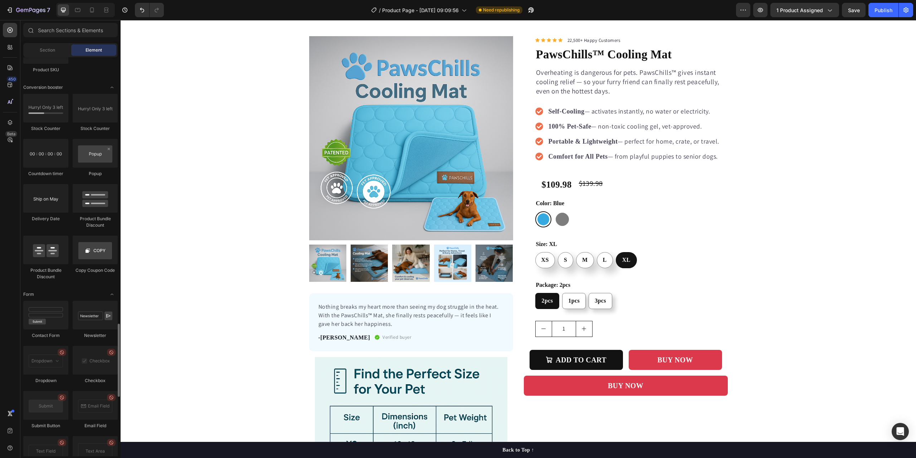
scroll to position [1376, 0]
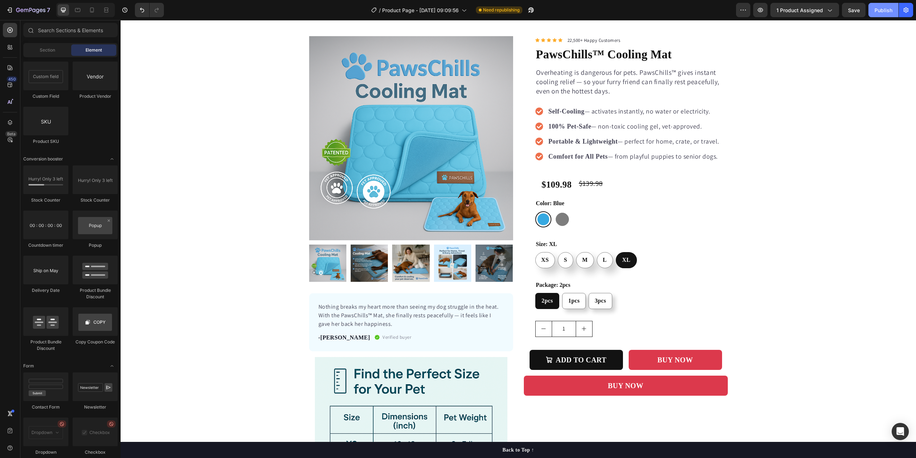
click at [876, 10] on div "Publish" at bounding box center [884, 10] width 18 height 8
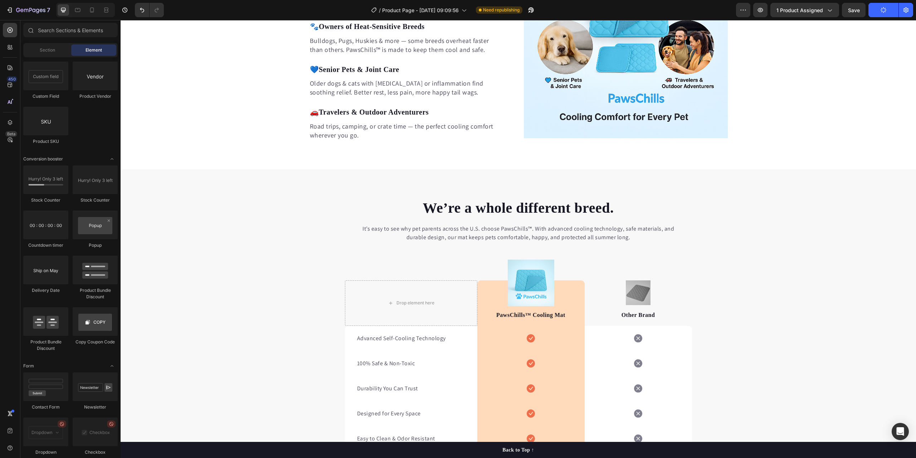
radio input "false"
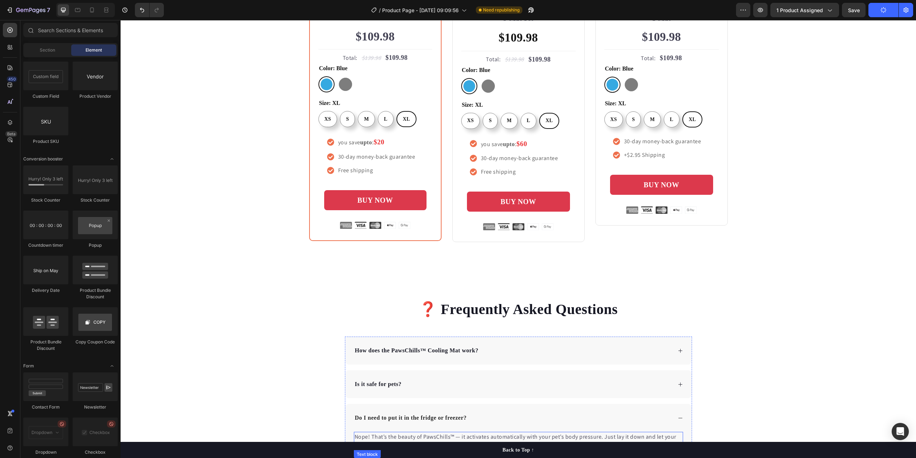
scroll to position [2255, 0]
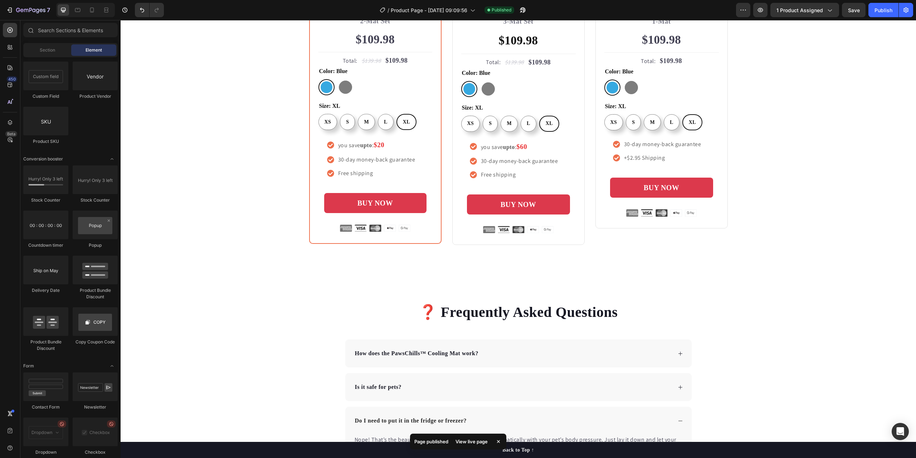
click at [473, 443] on div "View live page" at bounding box center [471, 441] width 41 height 10
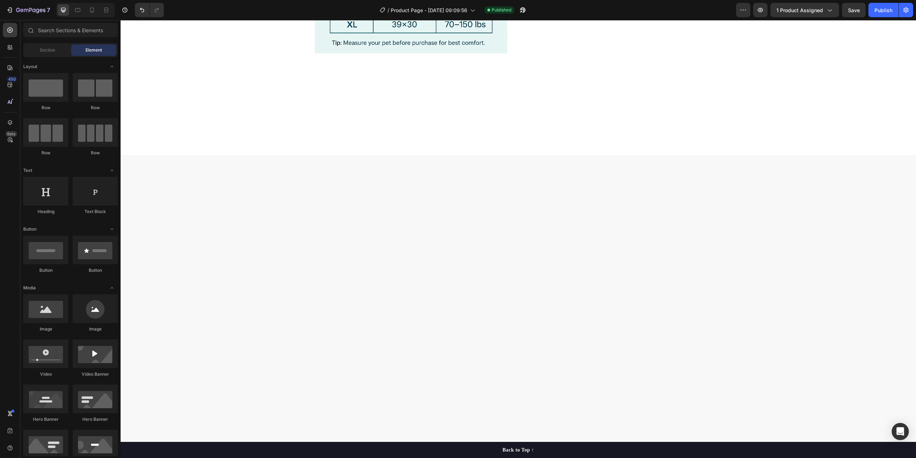
scroll to position [0, 0]
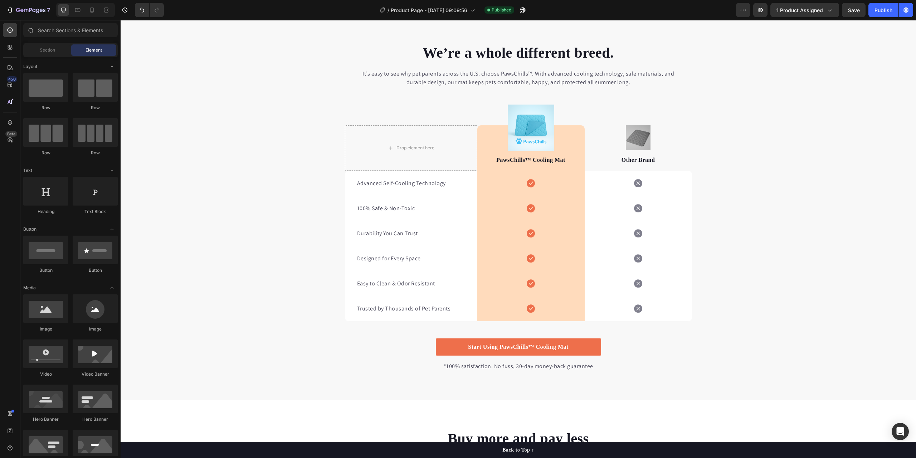
radio input "false"
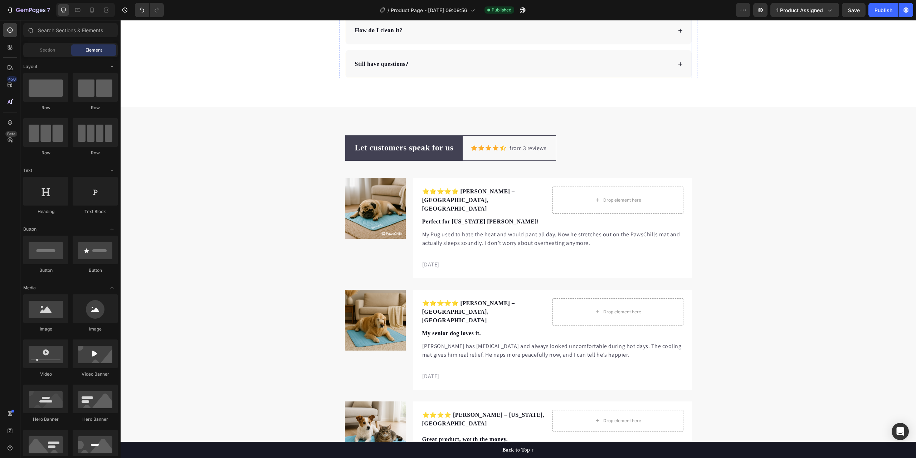
scroll to position [2898, 0]
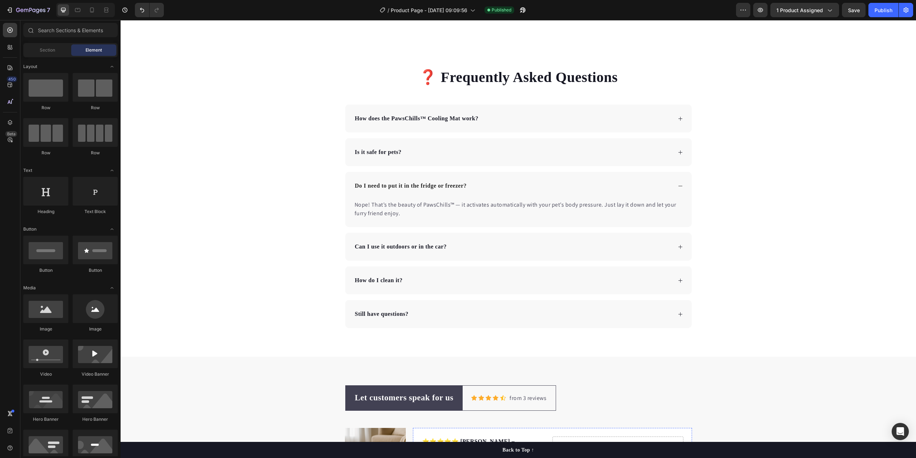
radio input "false"
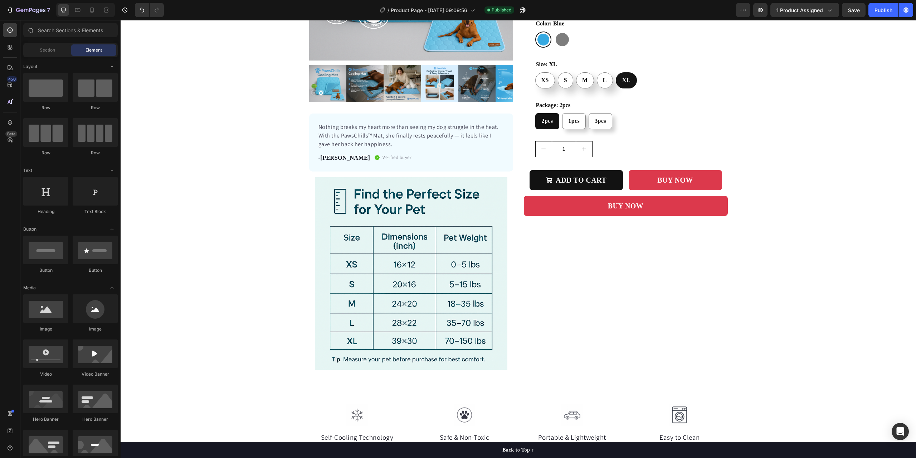
scroll to position [0, 0]
